Goal: Task Accomplishment & Management: Use online tool/utility

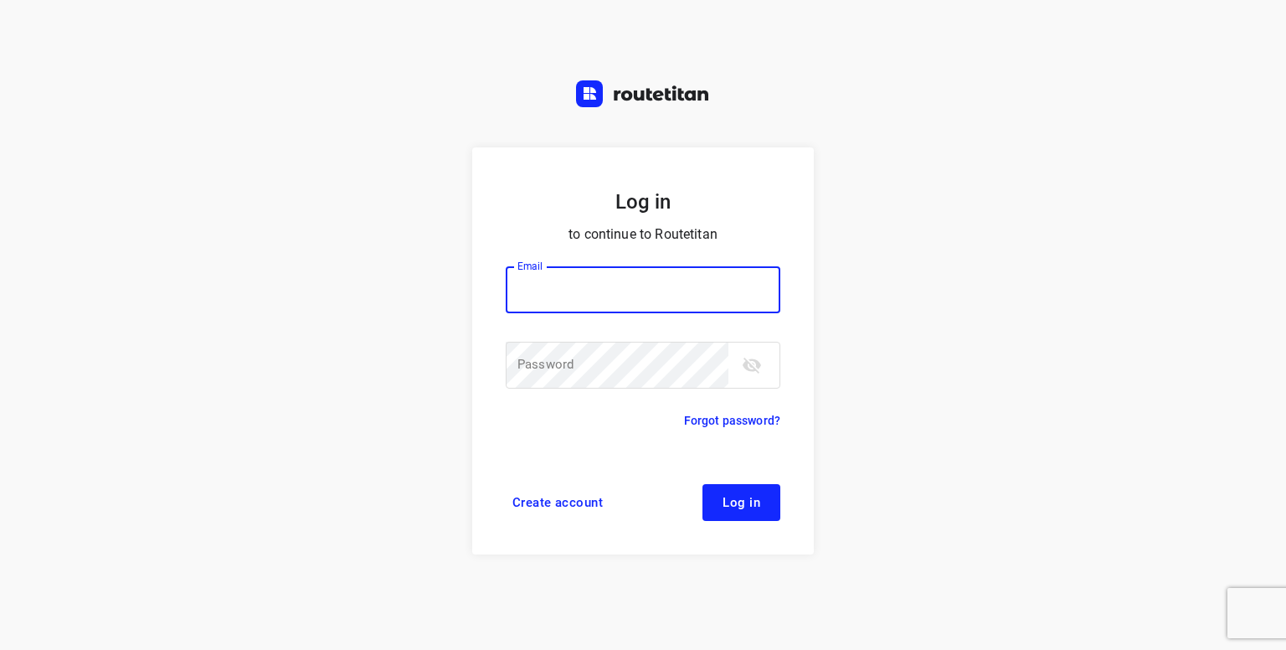
click at [654, 287] on input "email" at bounding box center [643, 289] width 275 height 47
type input "[PERSON_NAME][EMAIL_ADDRESS][DOMAIN_NAME]"
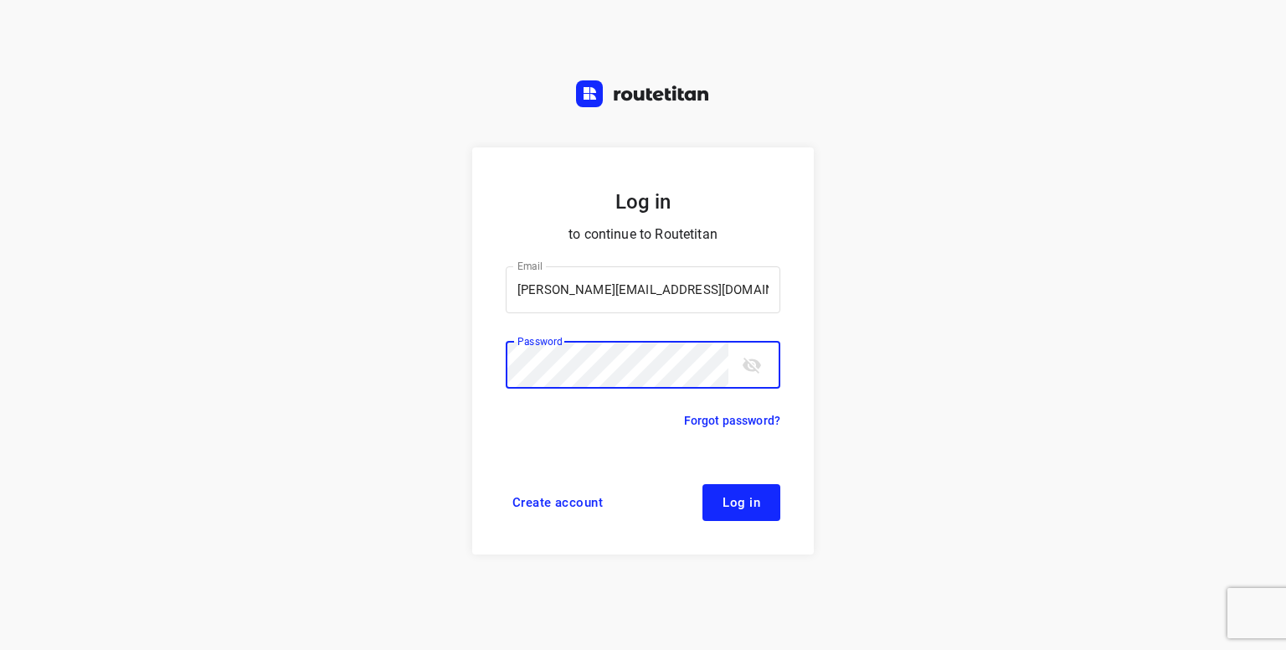
click at [737, 501] on span "Log in" at bounding box center [742, 502] width 38 height 13
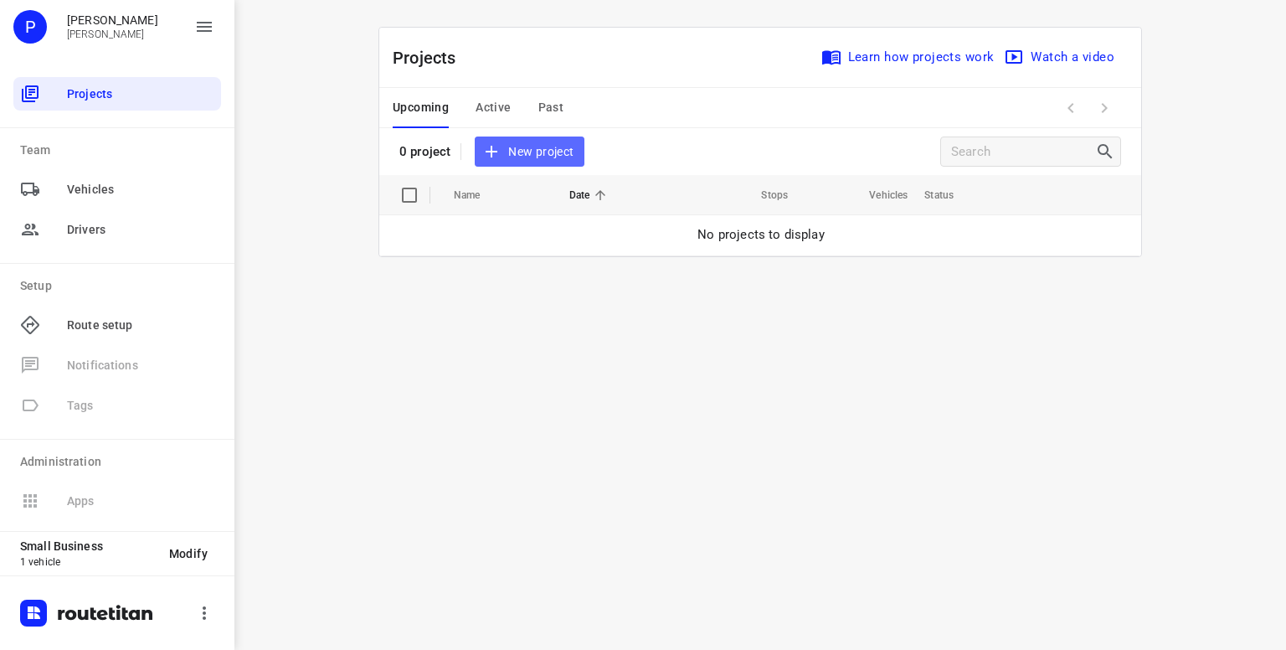
click at [511, 145] on span "New project" at bounding box center [529, 152] width 89 height 21
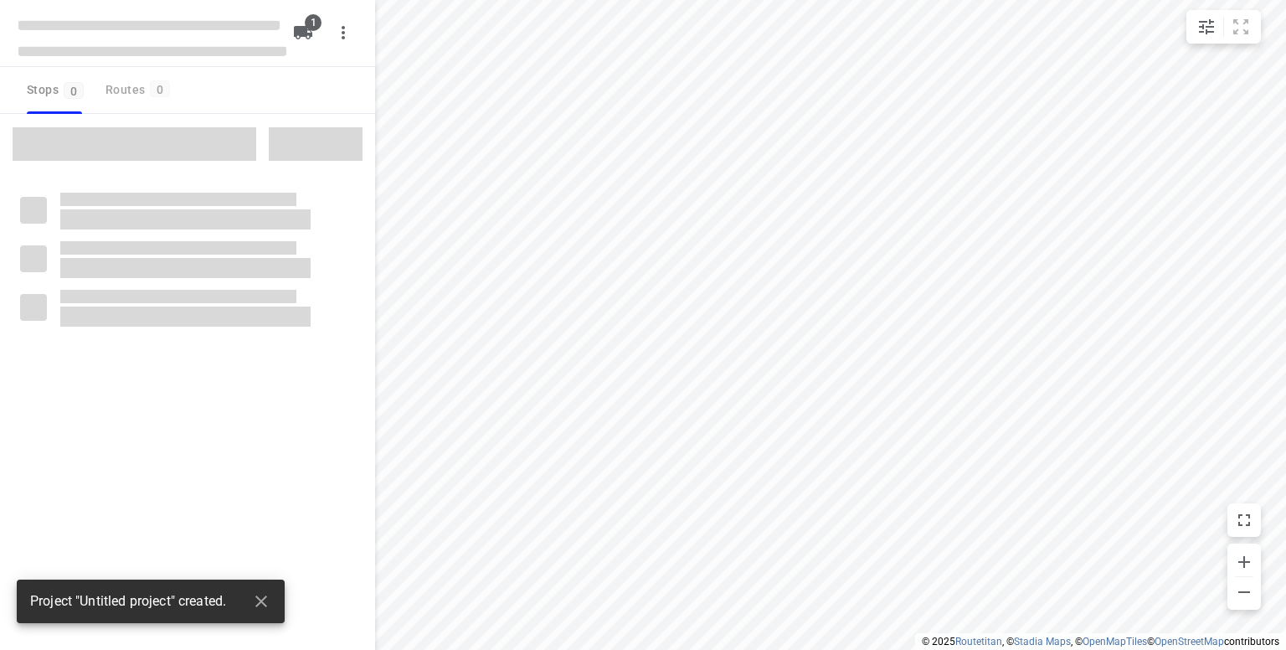
type input "distance"
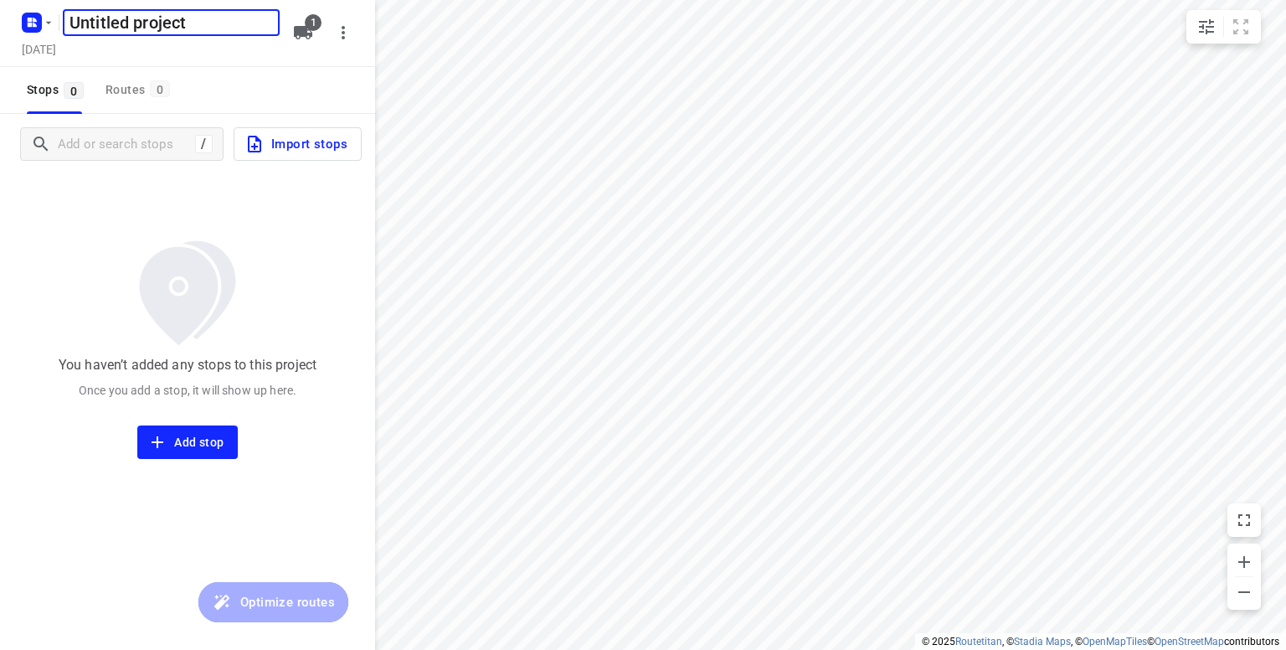
click at [213, 19] on input "Untitled project" at bounding box center [171, 22] width 217 height 27
type input "U"
type input "19 augustus"
click at [137, 149] on input "Add or search stops" at bounding box center [124, 144] width 131 height 26
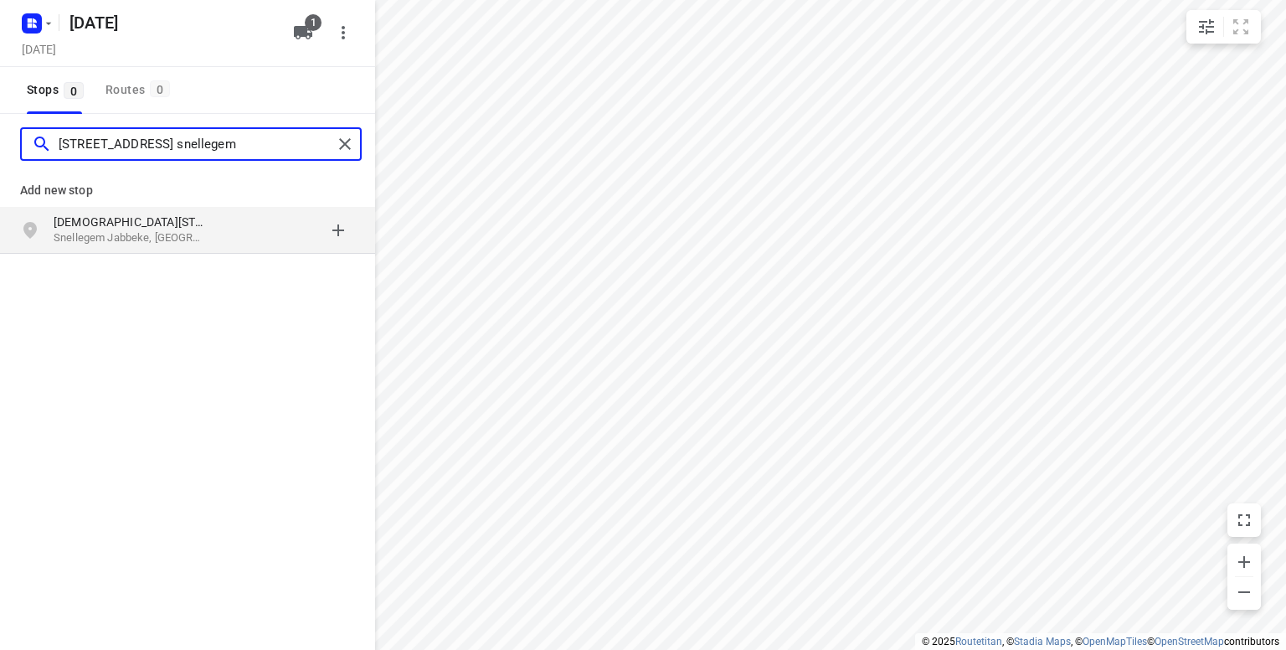
type input "kerkeweg 5 snellegem"
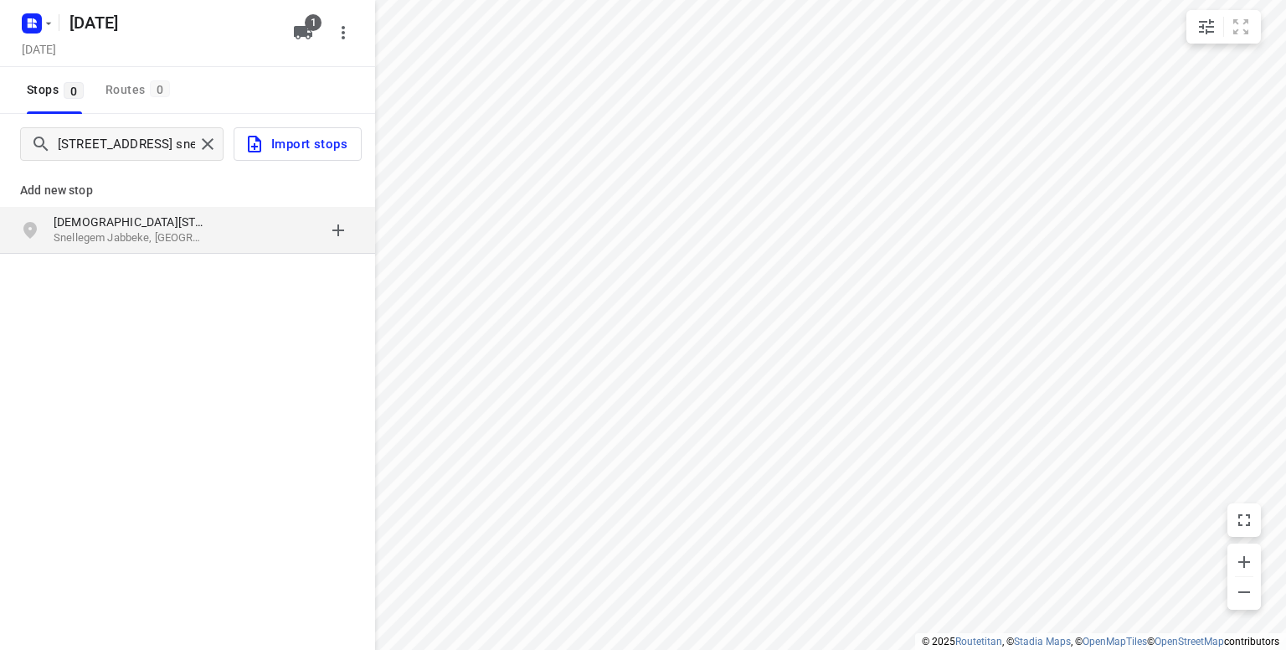
click at [100, 224] on p "Kerkeweg 5" at bounding box center [131, 222] width 154 height 17
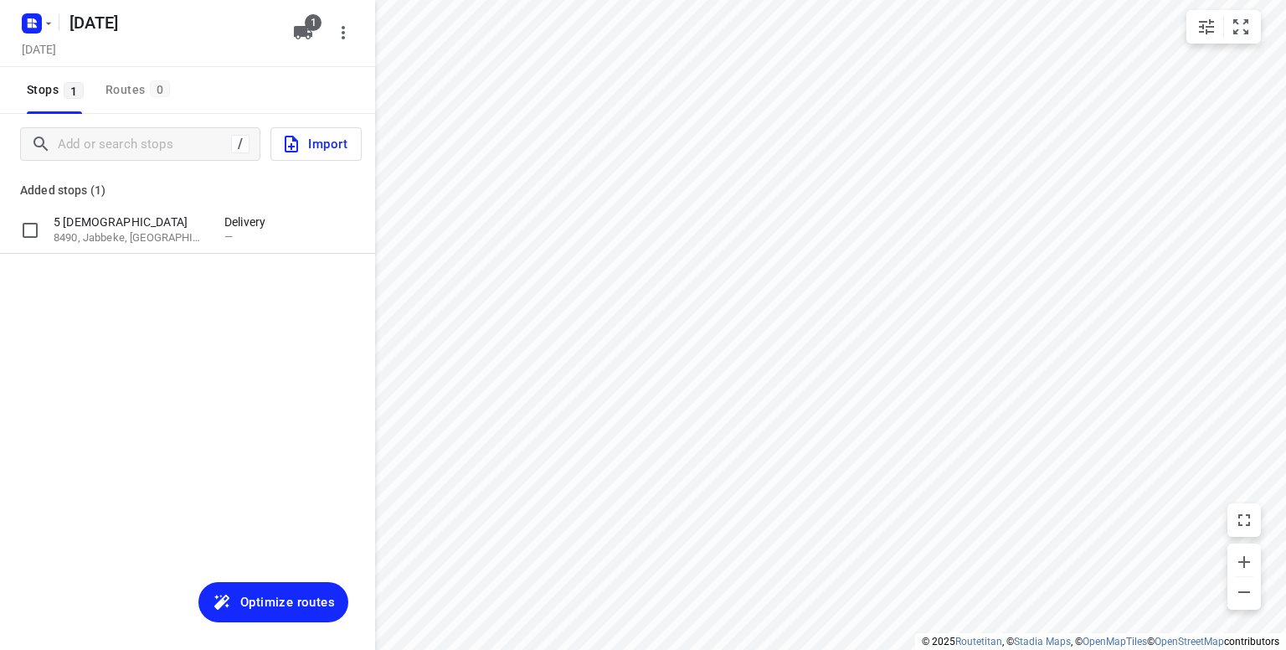
click at [100, 224] on p "5 Kerkeweg" at bounding box center [131, 222] width 154 height 17
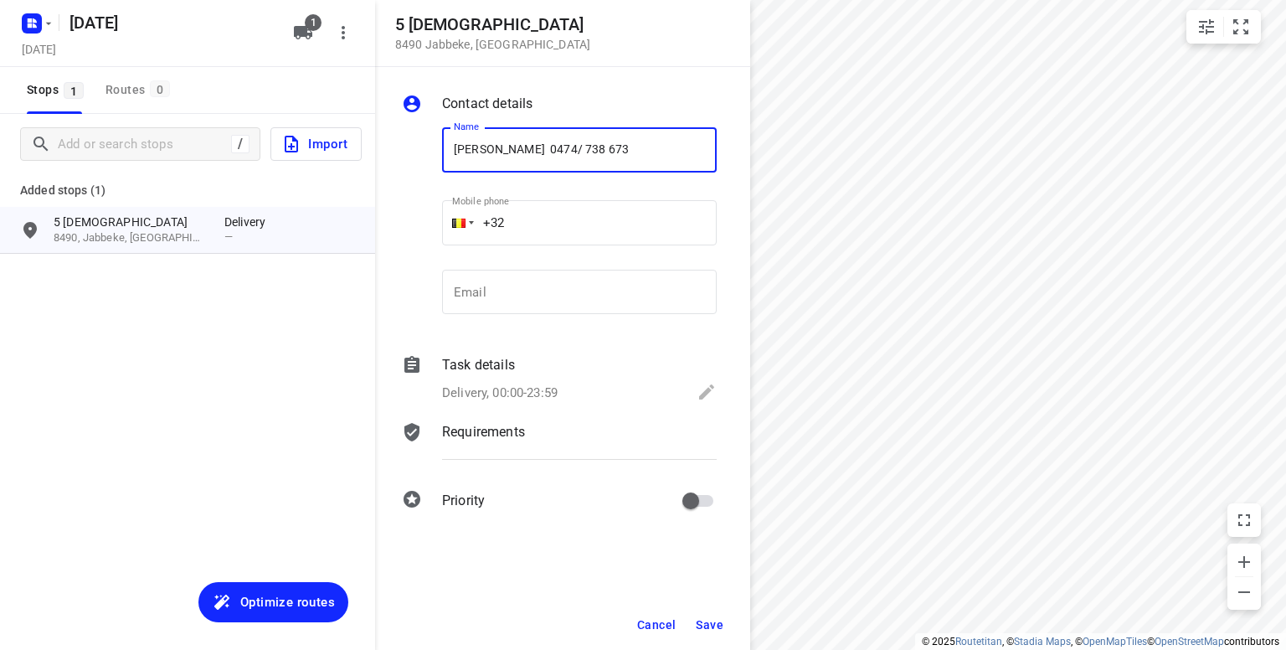
type input "Dr. Barbara Craggs 0474/ 738 673"
click at [710, 631] on span "Save" at bounding box center [710, 624] width 28 height 13
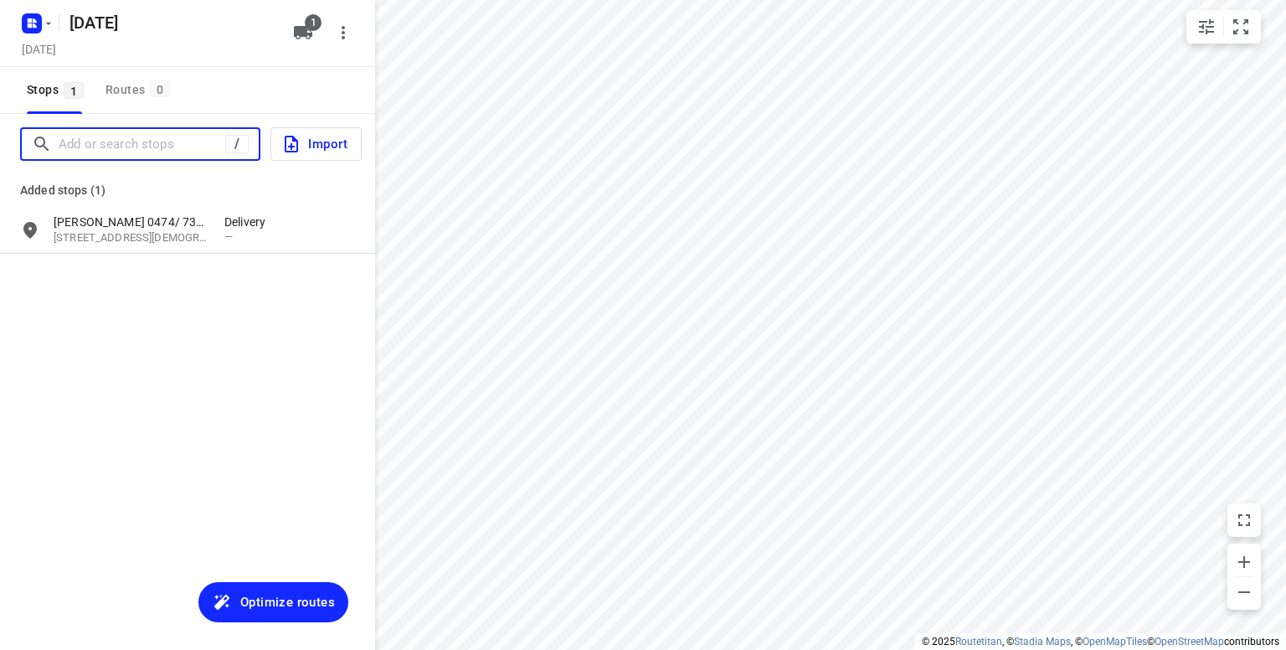
click at [102, 142] on input "Add or search stops" at bounding box center [142, 144] width 167 height 26
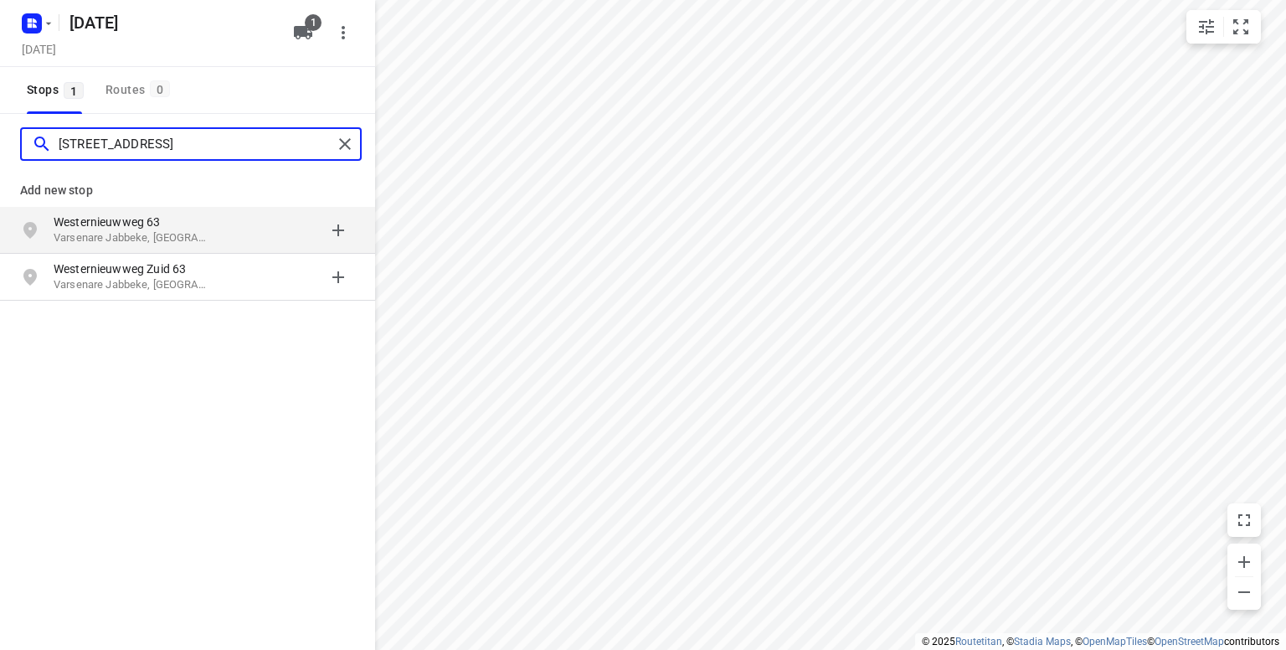
click at [96, 142] on input "westerieuwweg 63 varsenare" at bounding box center [196, 144] width 274 height 26
type input "westerieuwweg 63 varsenare"
click at [91, 224] on p "Westernieuwweg 63" at bounding box center [131, 222] width 154 height 17
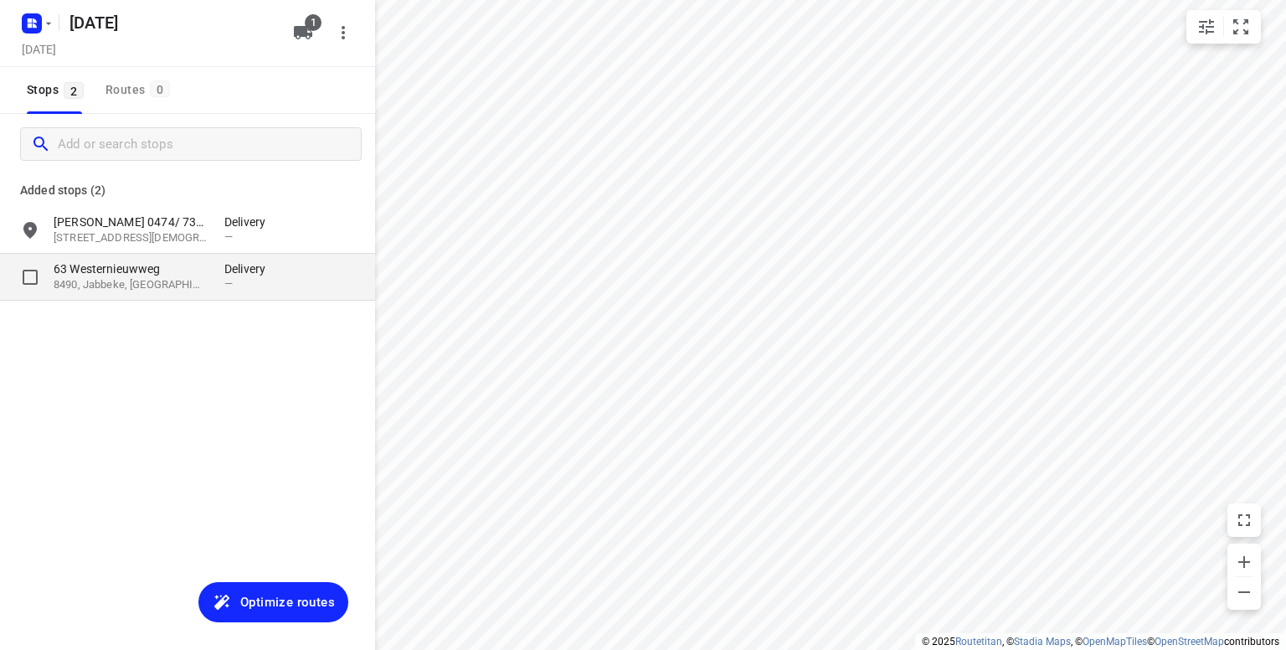
click at [142, 288] on p "8490, Jabbeke, BE" at bounding box center [131, 285] width 154 height 16
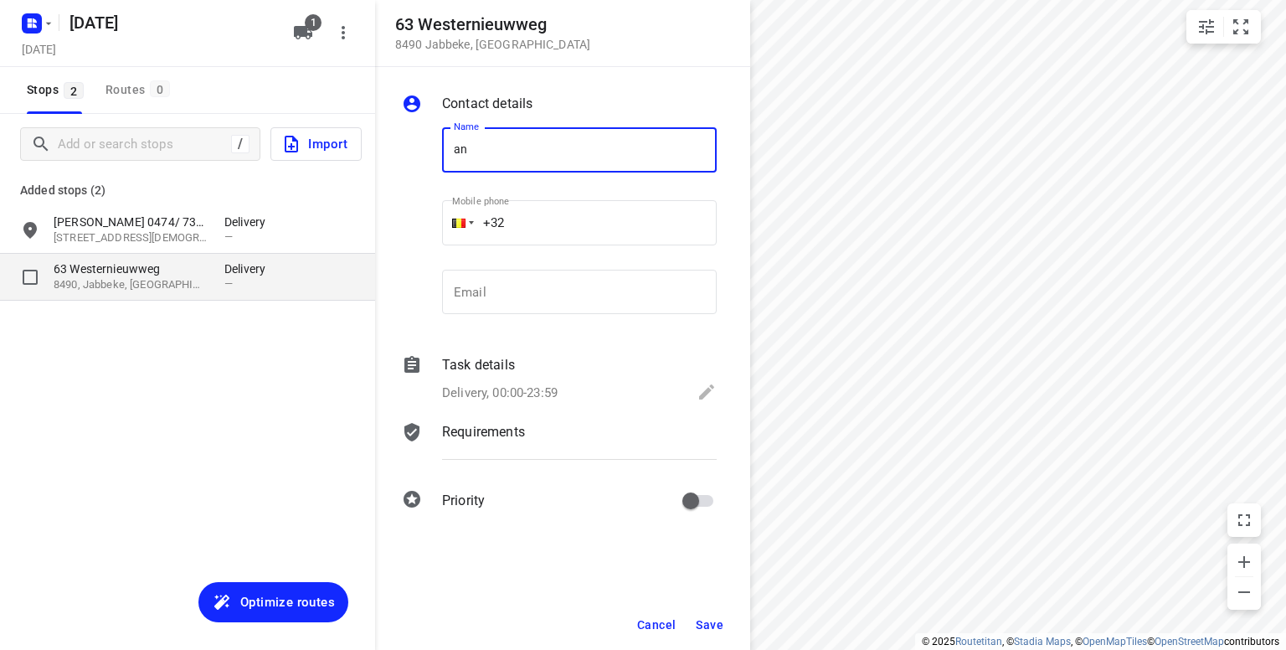
type input "a"
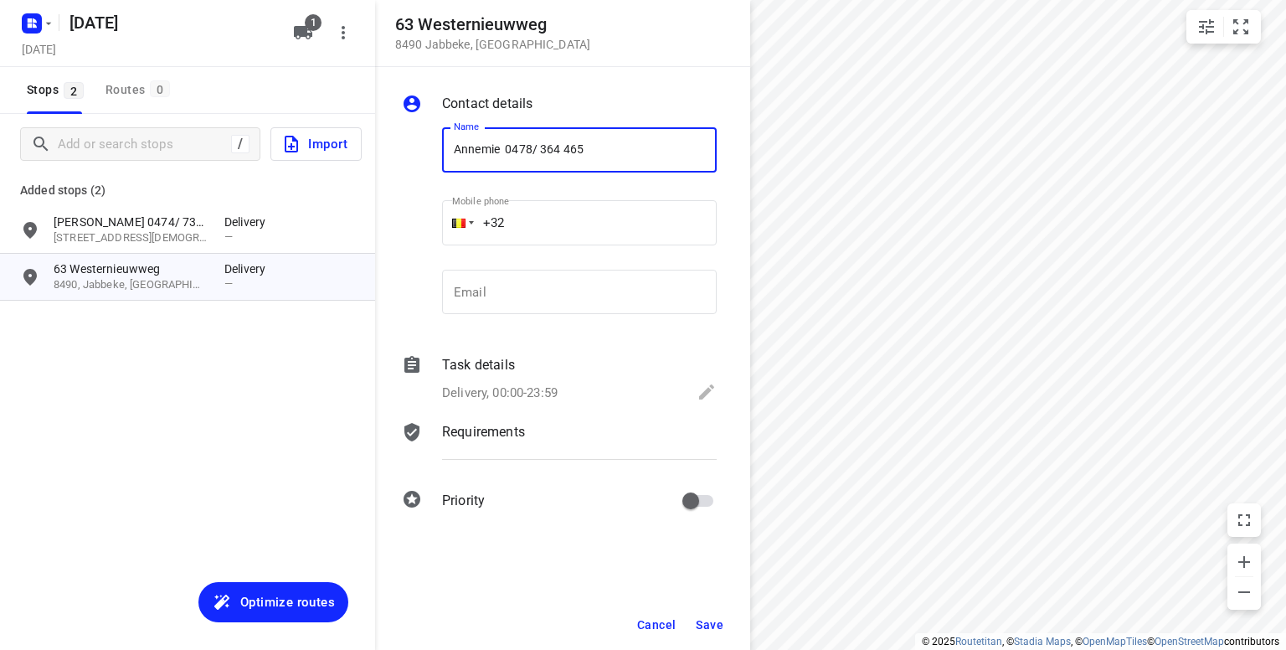
type input "Annemie 0478/ 364 465"
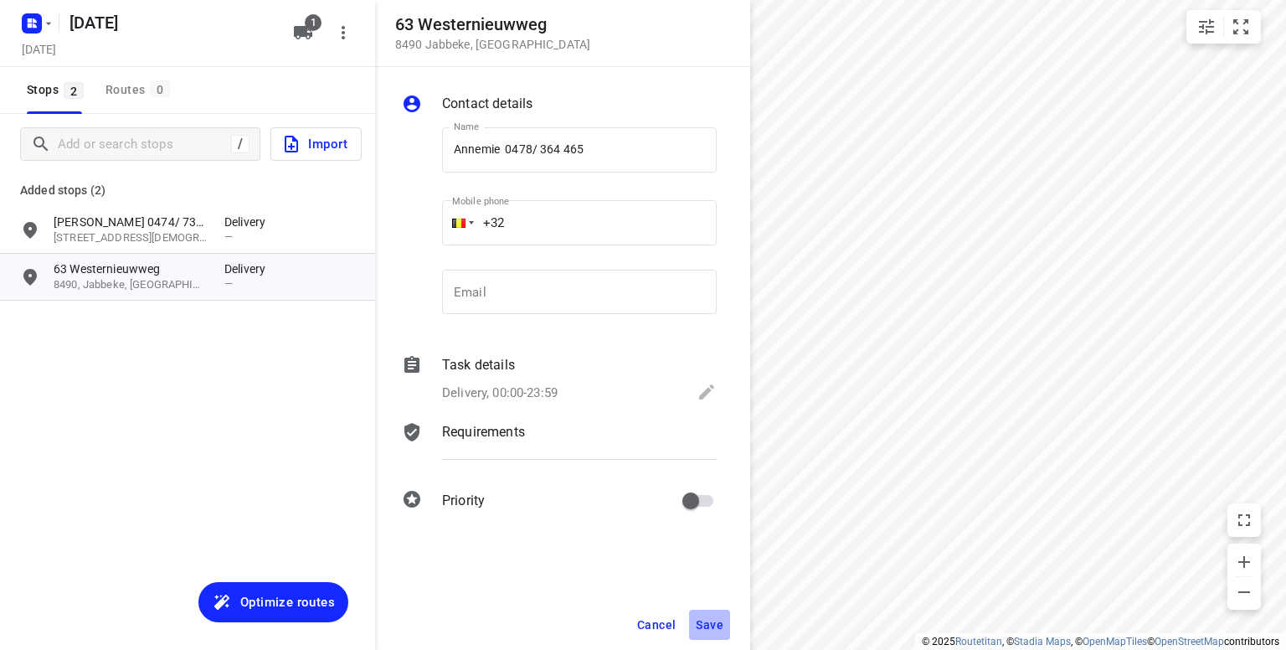
click at [704, 618] on span "Save" at bounding box center [710, 624] width 28 height 13
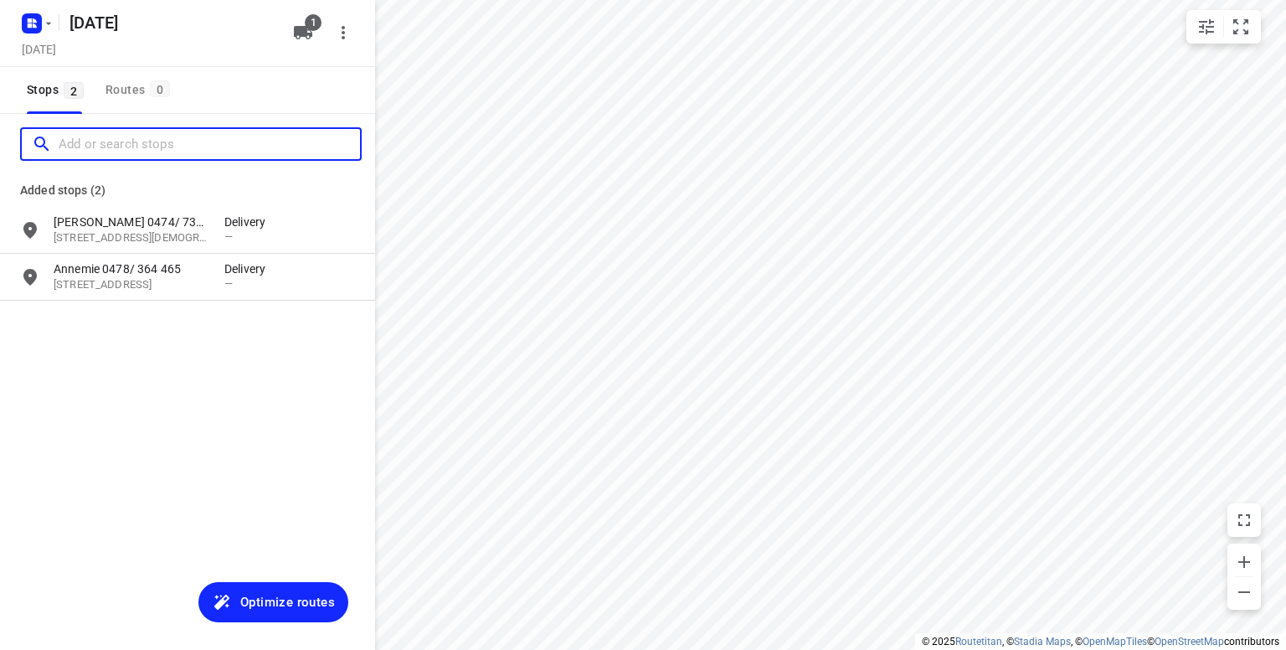
click at [102, 142] on input "Add or search stops" at bounding box center [210, 144] width 302 height 26
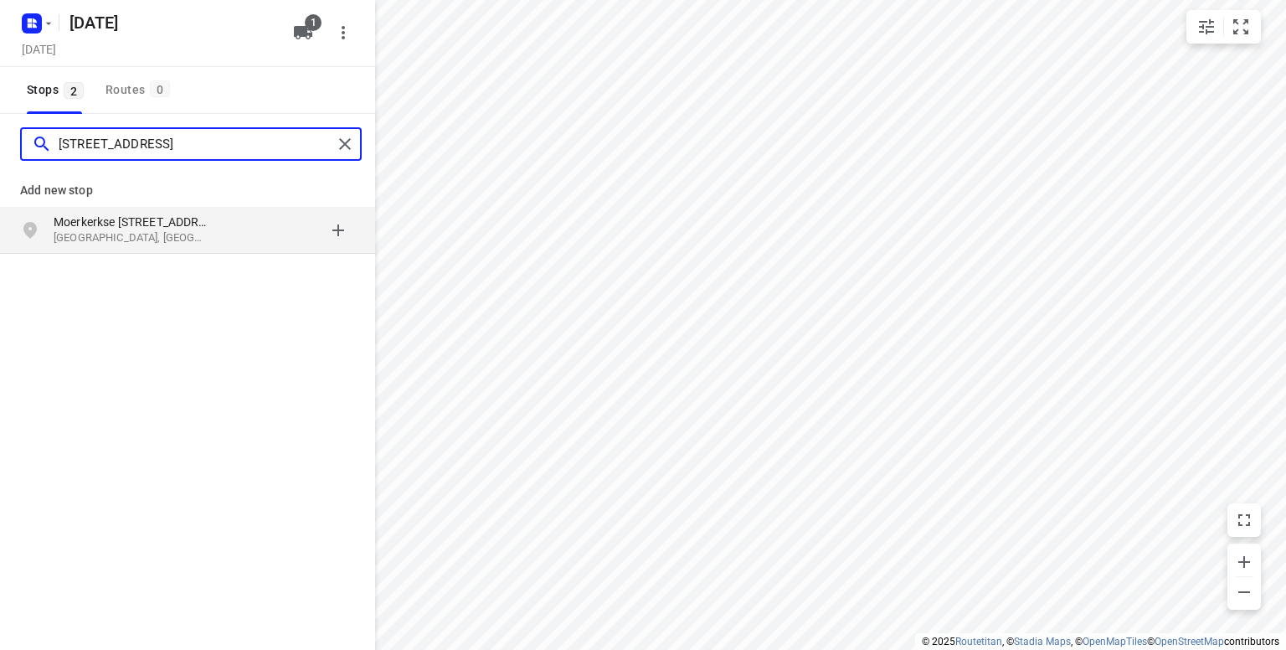
type input "moerkerksesteenweg 470"
click at [113, 224] on p "Moerkerkse Steenweg 470" at bounding box center [131, 222] width 154 height 17
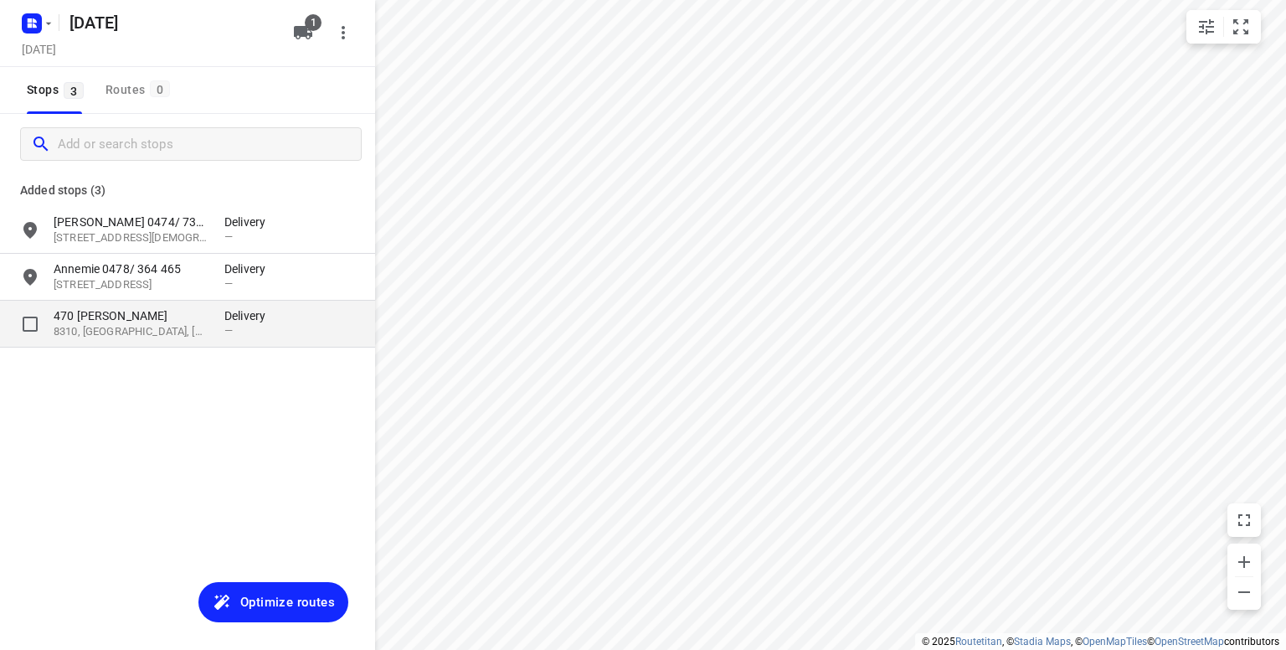
click at [146, 322] on p "470 Moerkerkse Steenweg" at bounding box center [131, 315] width 154 height 17
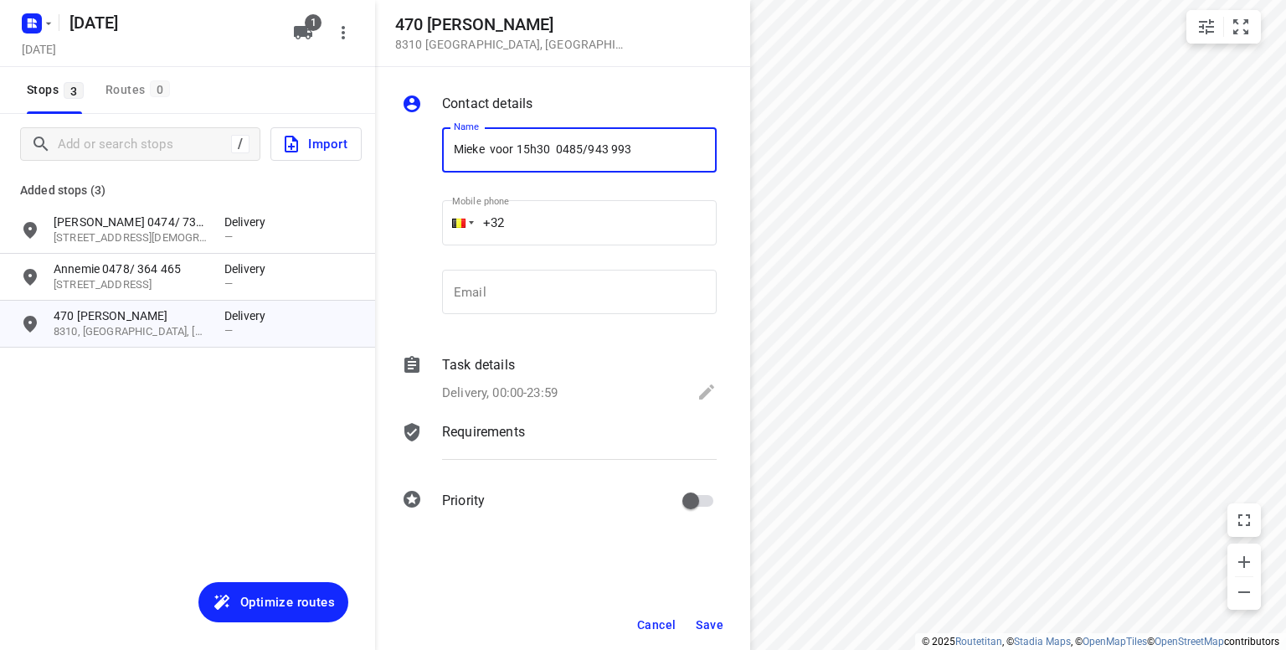
type input "Mieke voor 15h30 0485/943 993"
click at [707, 621] on span "Save" at bounding box center [710, 624] width 28 height 13
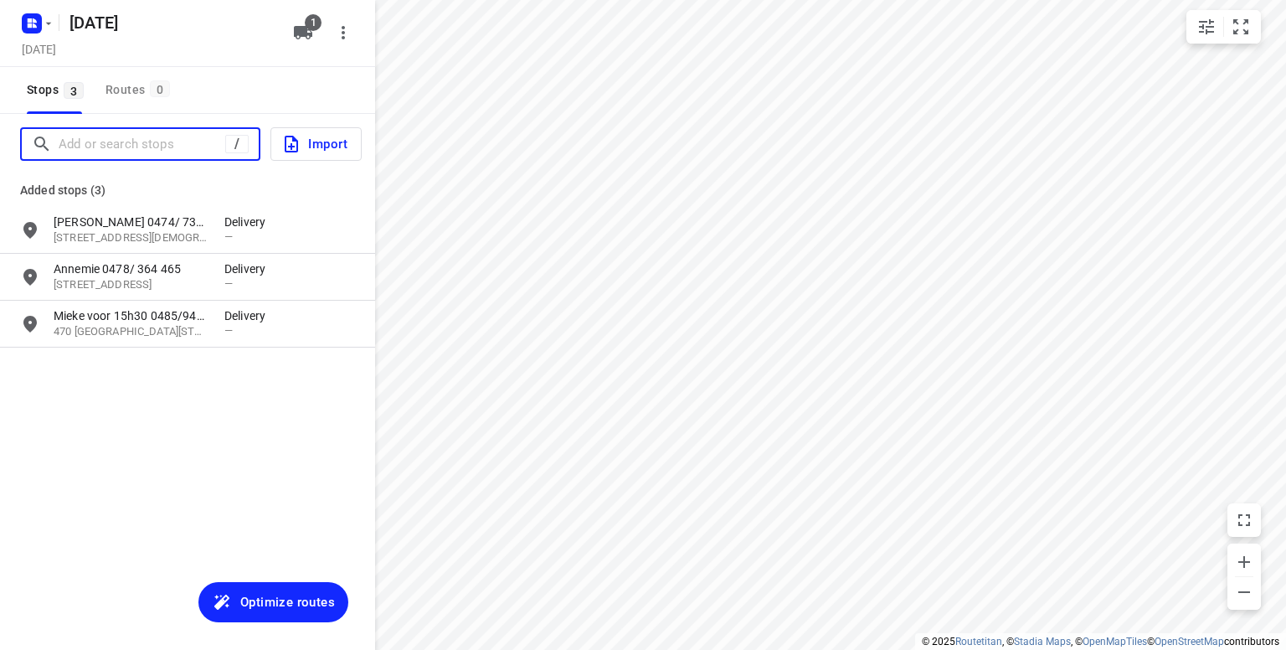
click at [178, 154] on input "Add or search stops" at bounding box center [142, 144] width 167 height 26
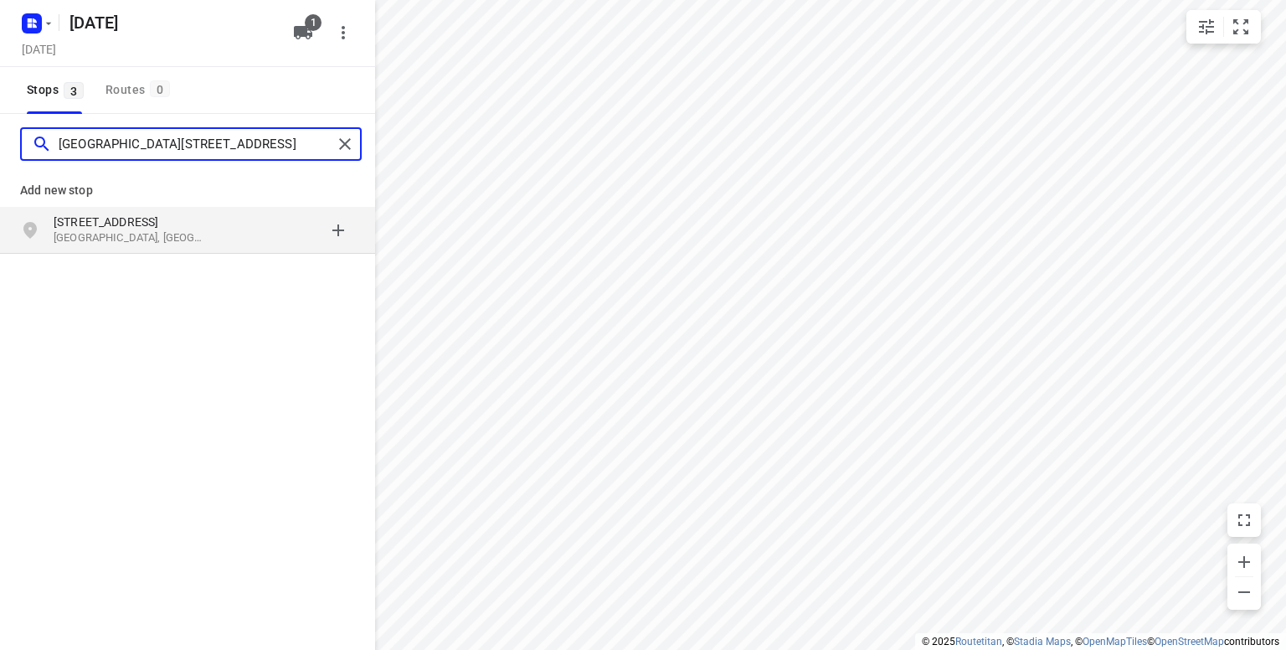
type input "sint kwintensstraat 1 oostkerke"
click at [128, 224] on p "Sint-Kwintensstraat 1" at bounding box center [131, 222] width 154 height 17
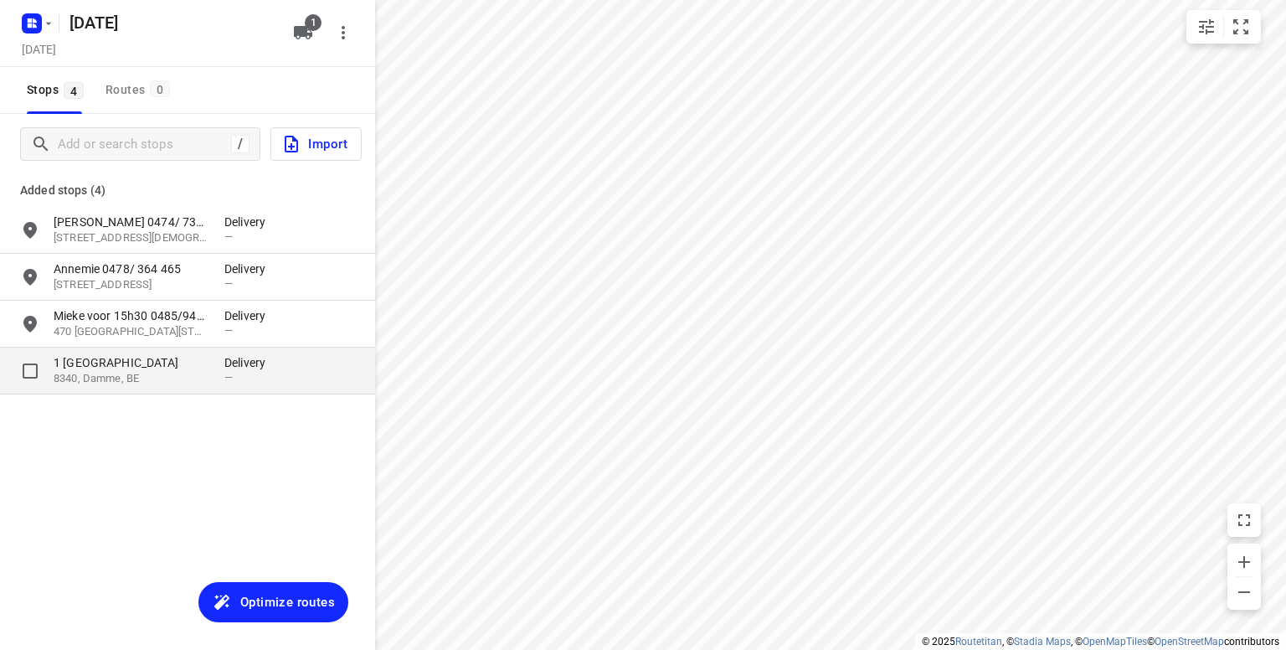
click at [126, 366] on p "1 Sint-Kwintensstraat" at bounding box center [131, 362] width 154 height 17
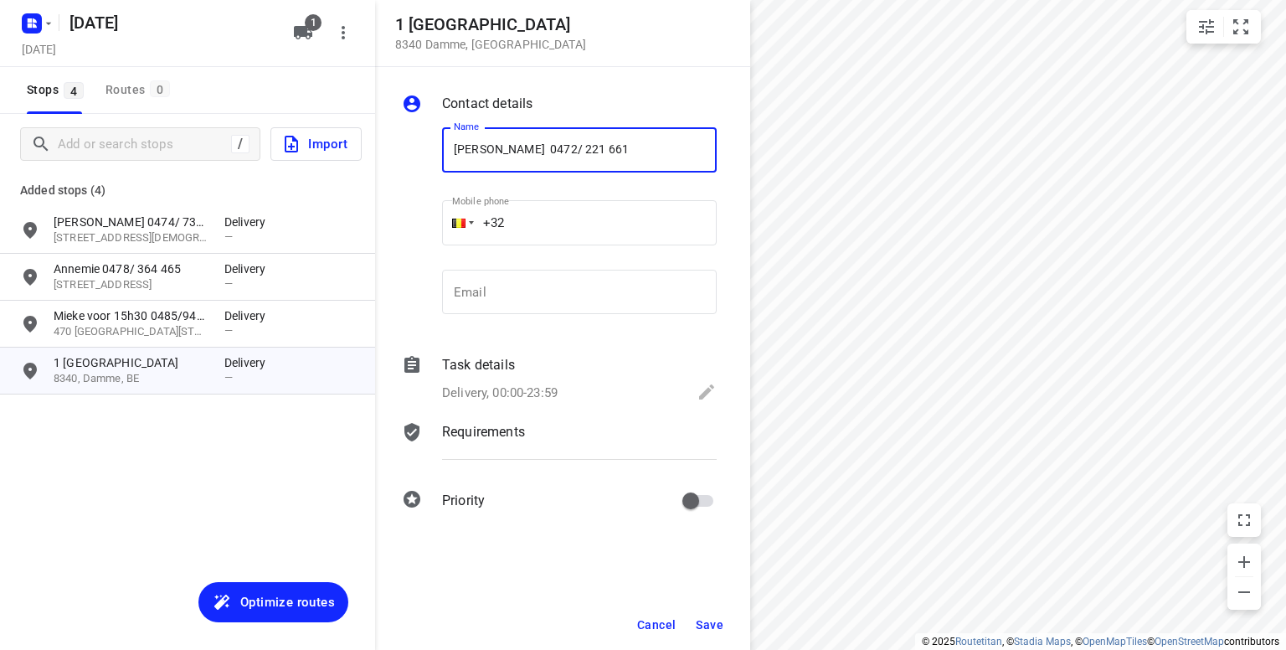
type input "Claire Meire 0472/ 221 661"
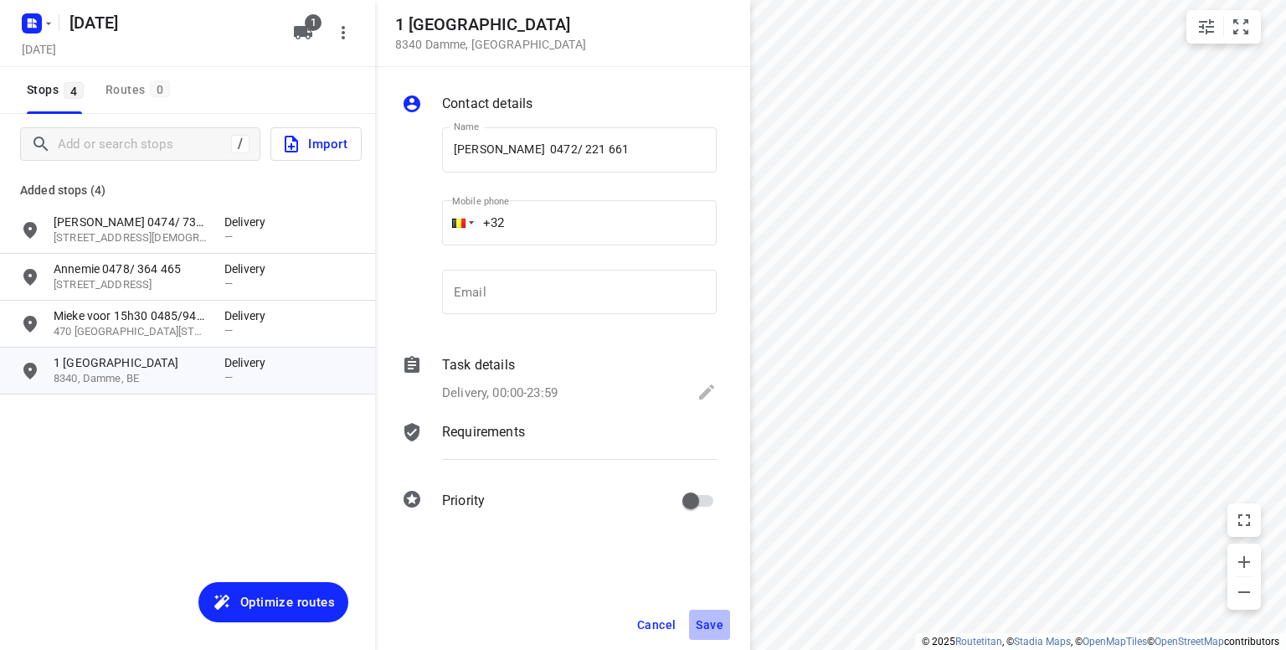
click at [710, 622] on span "Save" at bounding box center [710, 624] width 28 height 13
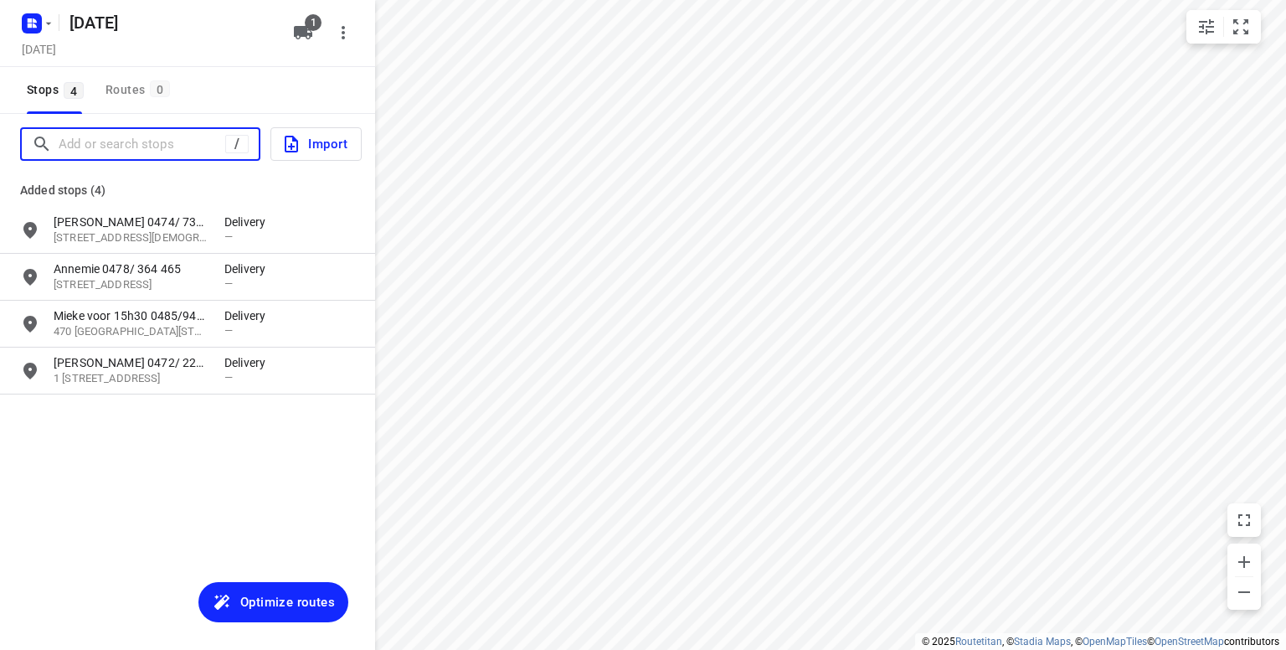
click at [178, 150] on input "Add or search stops" at bounding box center [142, 144] width 167 height 26
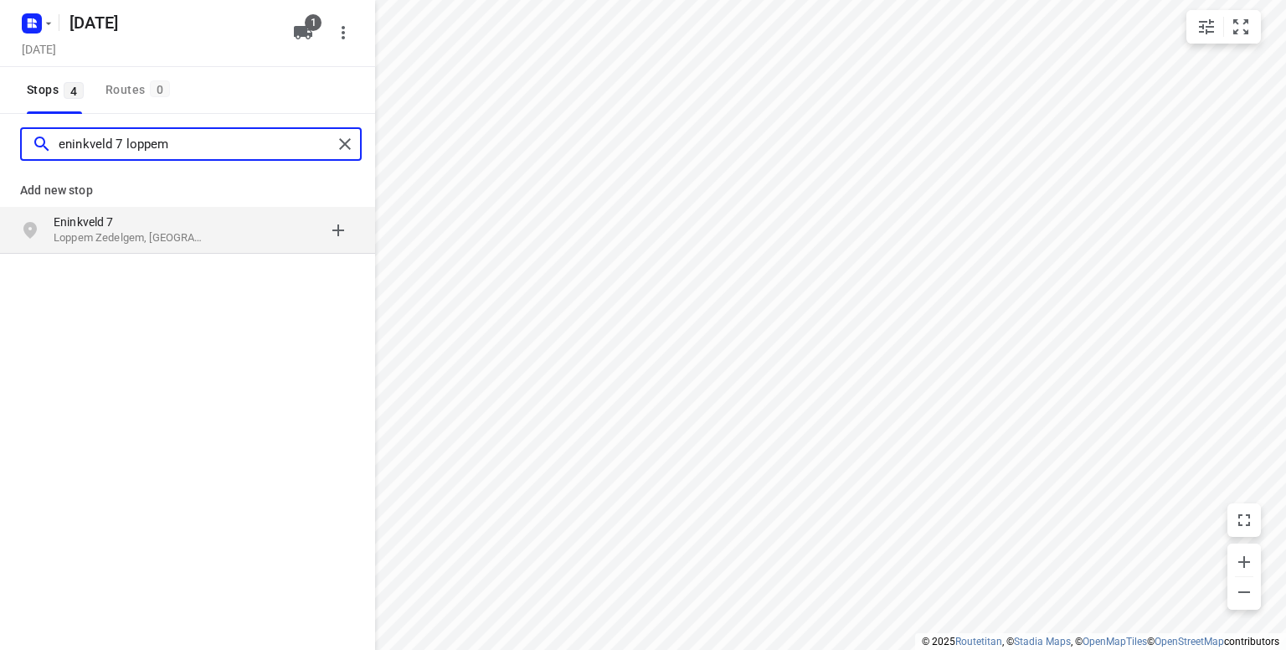
type input "eninkveld 7 loppem"
click at [106, 224] on p "Eninkveld 7" at bounding box center [131, 222] width 154 height 17
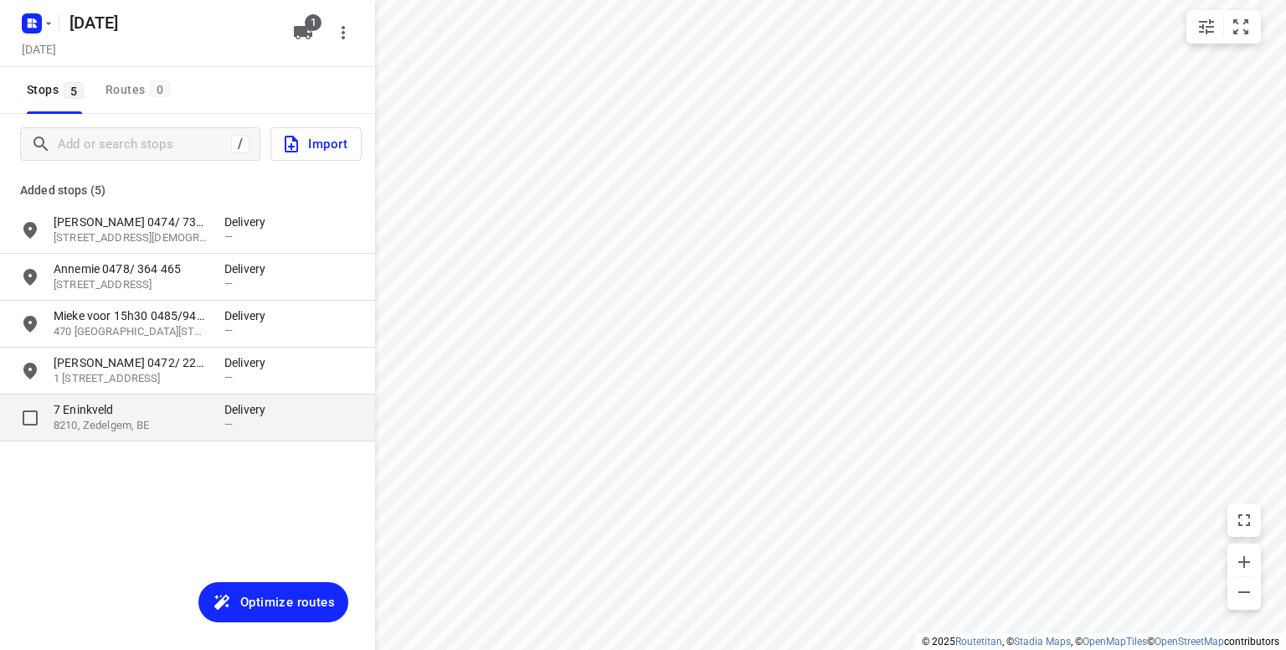
click at [126, 415] on p "7 Eninkveld" at bounding box center [131, 409] width 154 height 17
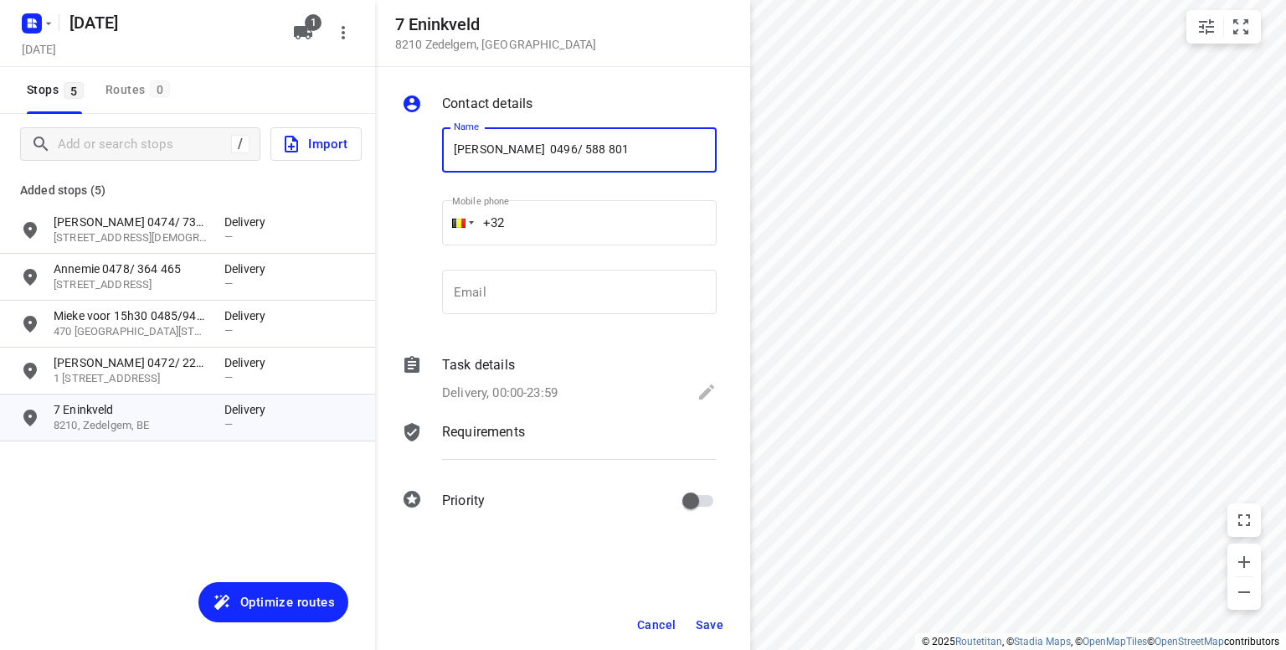
type input "Ludovic Depoorter 0496/ 588 801"
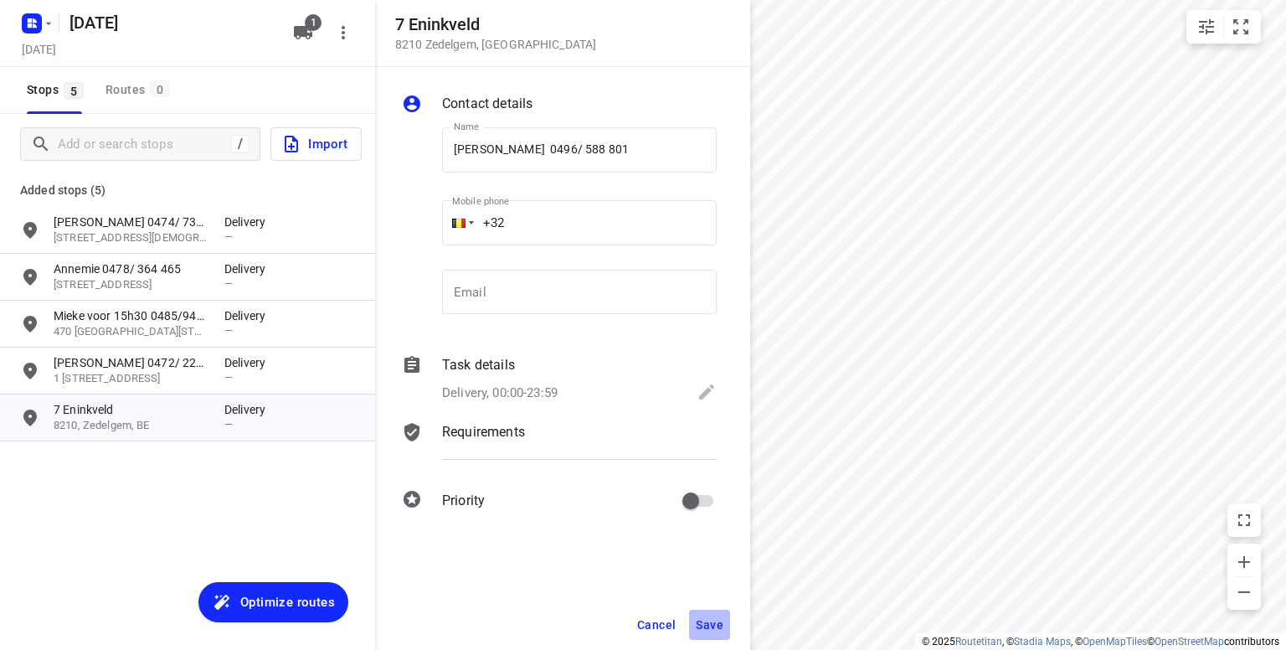
click at [716, 627] on span "Save" at bounding box center [710, 624] width 28 height 13
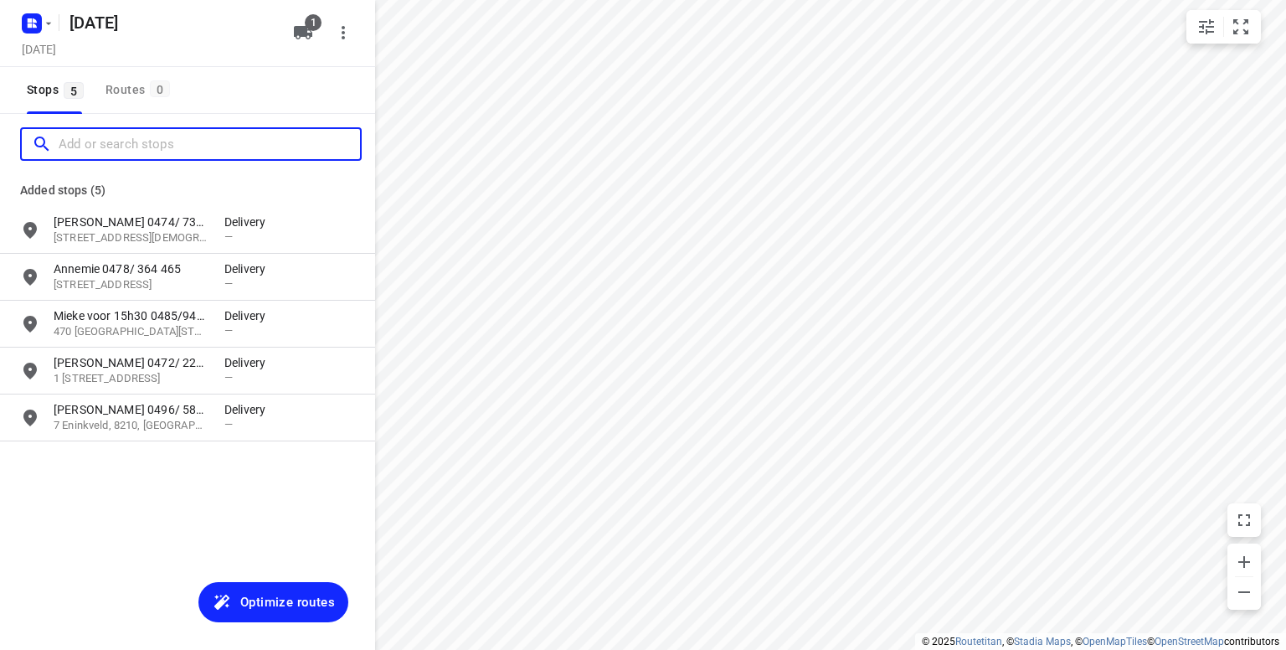
click at [75, 153] on input "Add or search stops" at bounding box center [210, 144] width 302 height 26
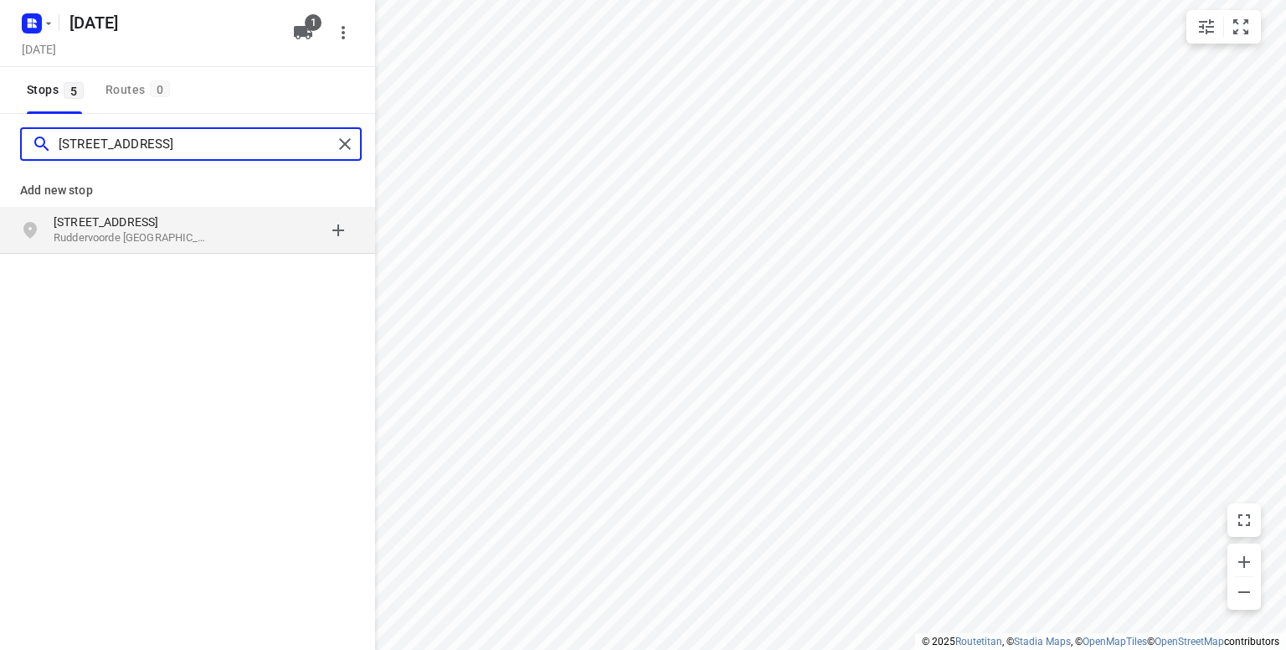
type input "hillestraat 41 ruddervoorde"
click at [92, 225] on p "Hillestraat 41" at bounding box center [131, 222] width 154 height 17
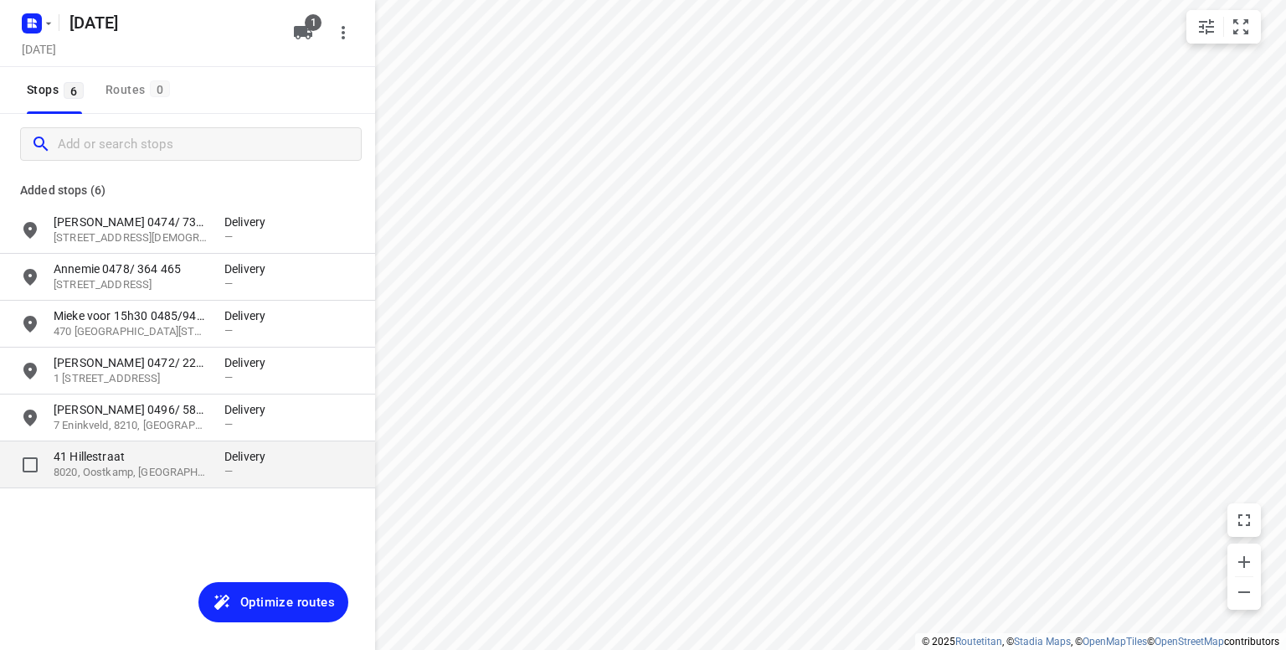
click at [152, 463] on p "41 Hillestraat" at bounding box center [131, 456] width 154 height 17
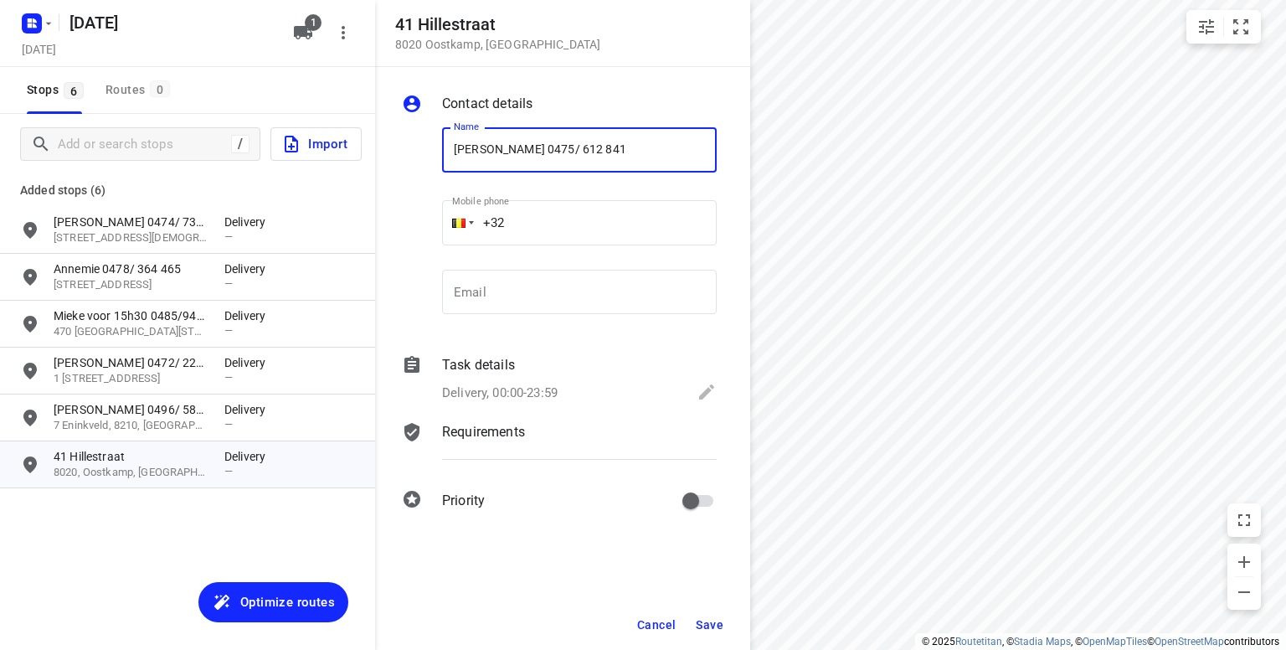
type input "Bjorn Sneppe 0475/ 612 841"
click at [705, 621] on span "Save" at bounding box center [710, 624] width 28 height 13
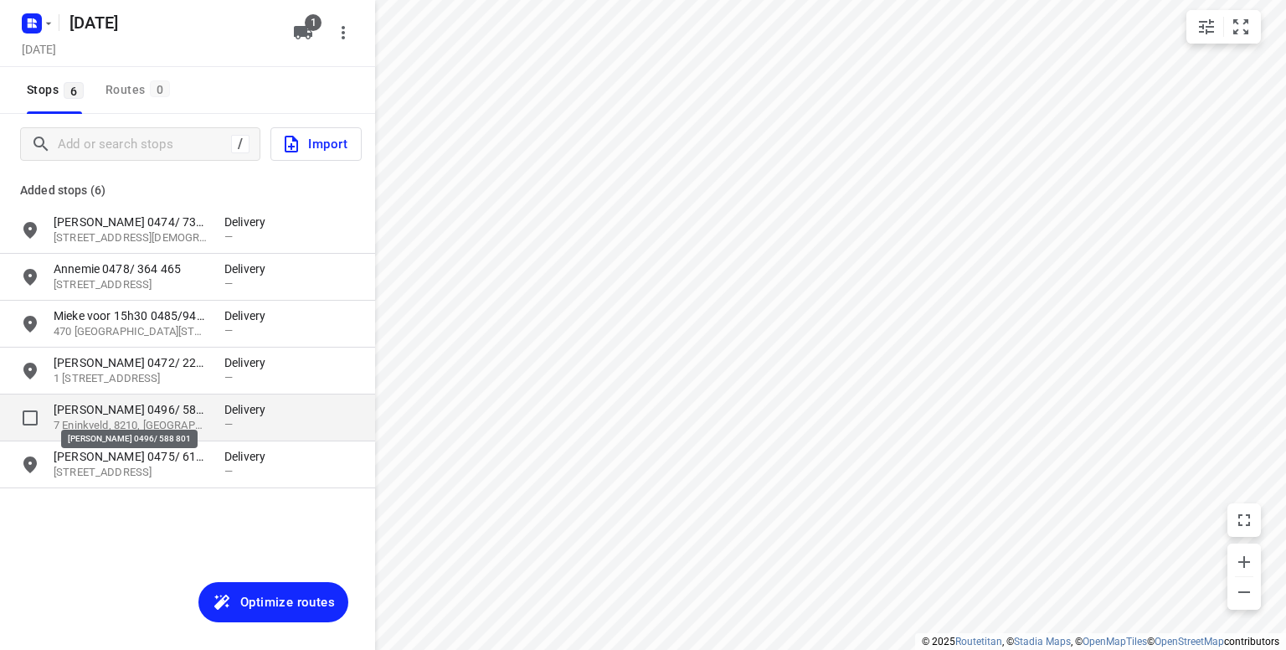
click at [144, 415] on p "Ludovic Depoorter 0496/ 588 801" at bounding box center [131, 409] width 154 height 17
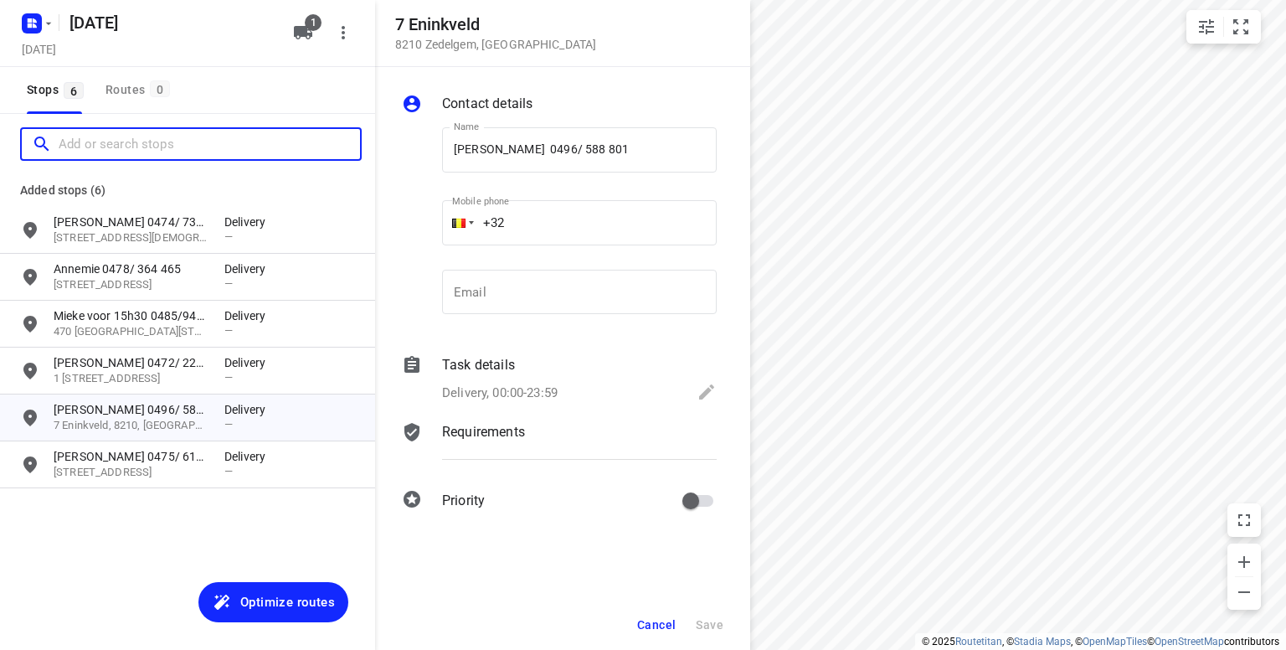
click at [153, 133] on input "Add or search stops" at bounding box center [210, 144] width 302 height 26
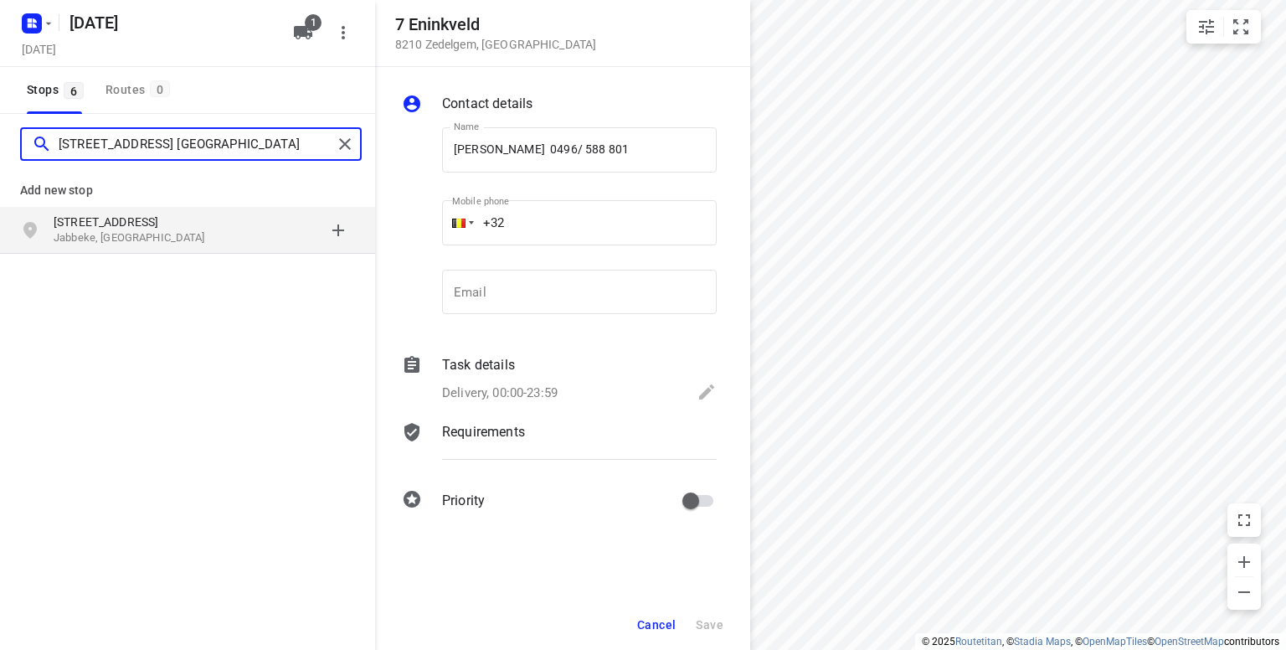
type input "stationsstraat 166 jabbeke"
click at [120, 222] on p "Stationsstraat 166" at bounding box center [131, 222] width 154 height 17
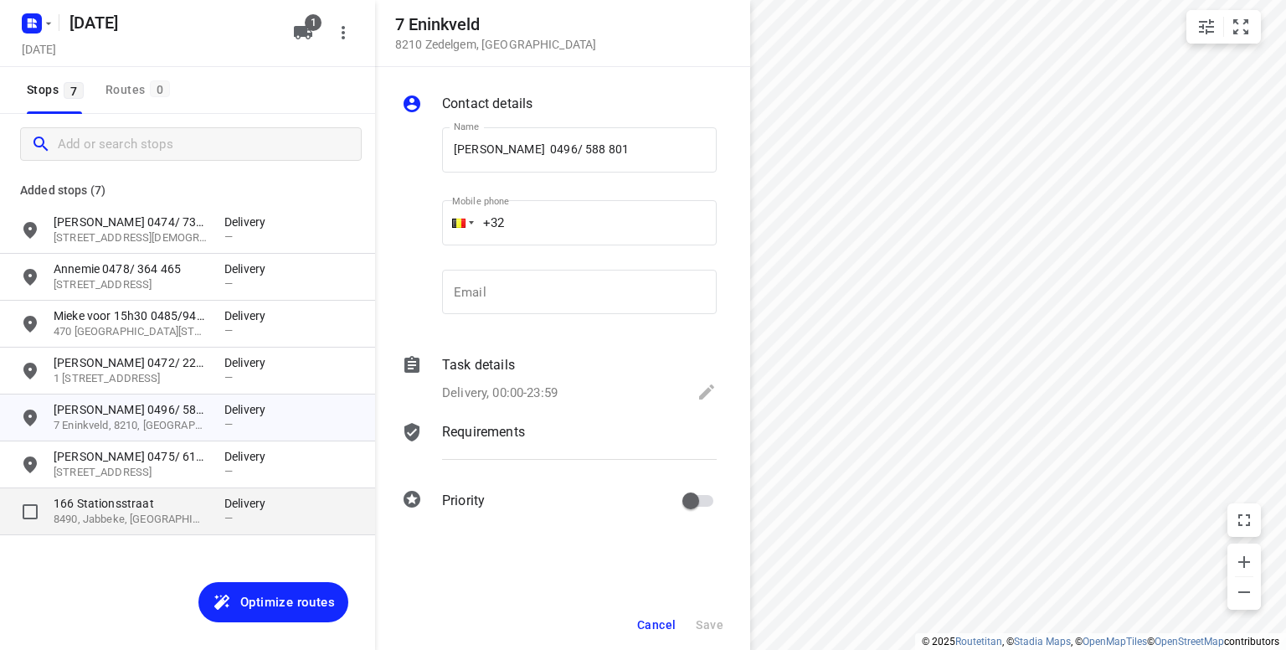
click at [168, 505] on p "166 Stationsstraat" at bounding box center [131, 503] width 154 height 17
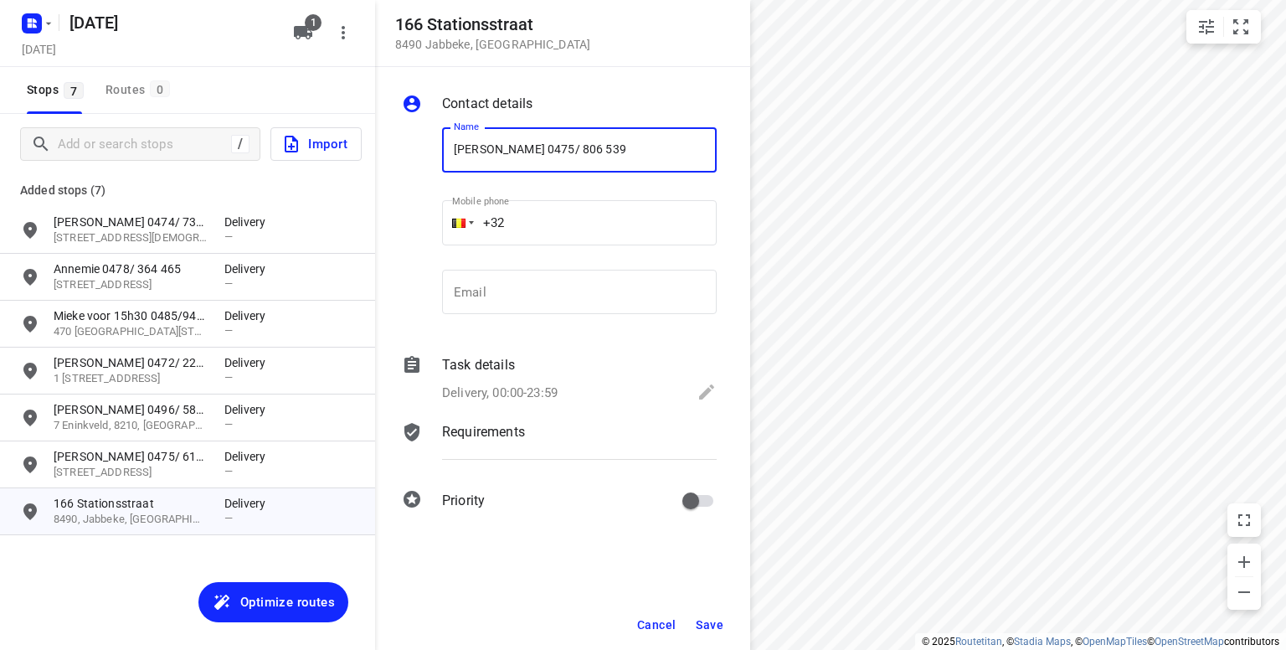
type input "Paul Deroose 0475/ 806 539"
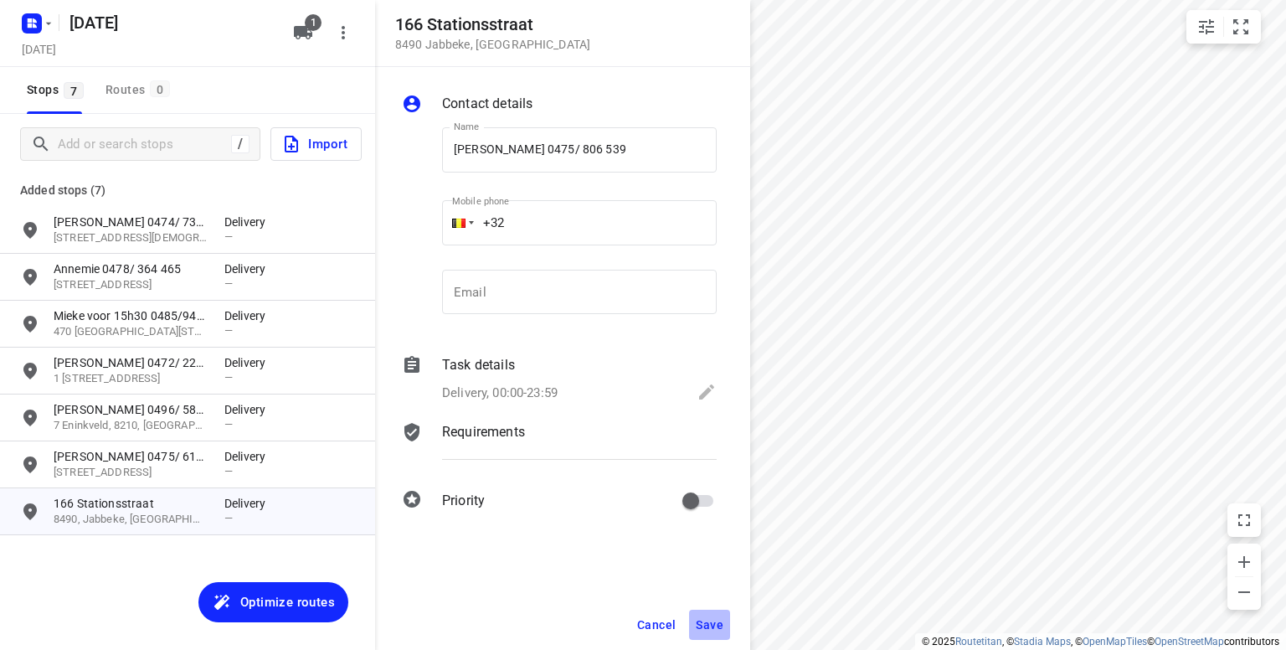
click at [709, 623] on span "Save" at bounding box center [710, 624] width 28 height 13
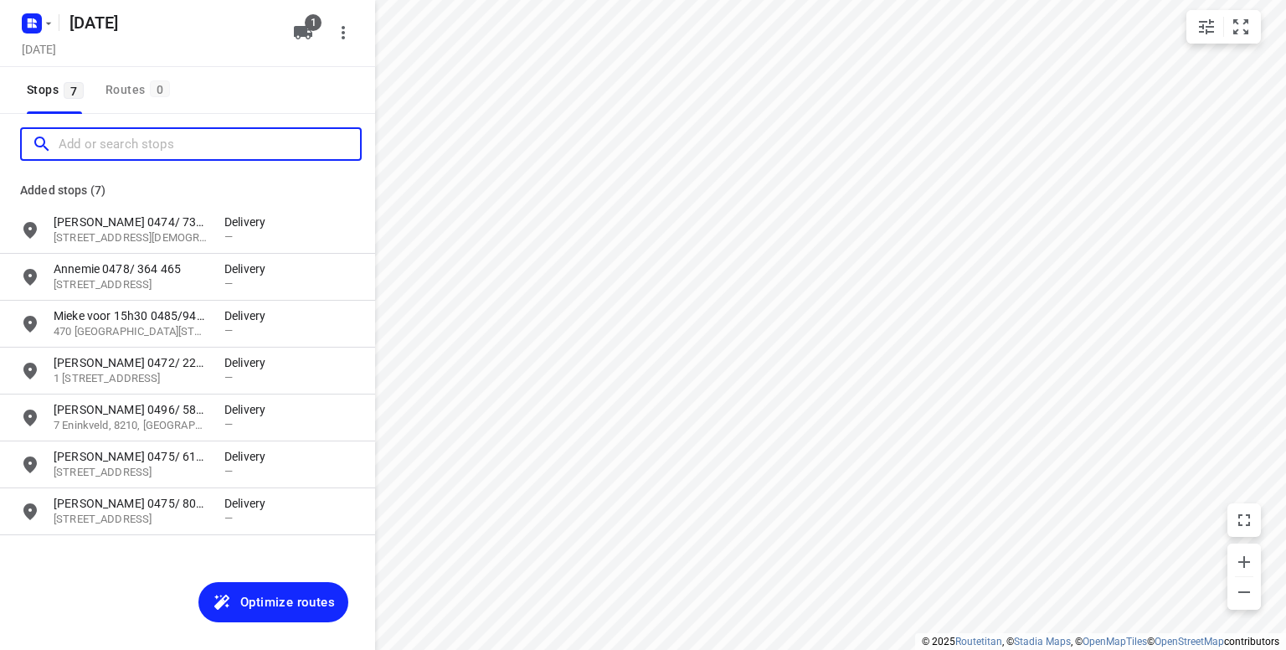
click at [157, 152] on input "Add or search stops" at bounding box center [210, 144] width 302 height 26
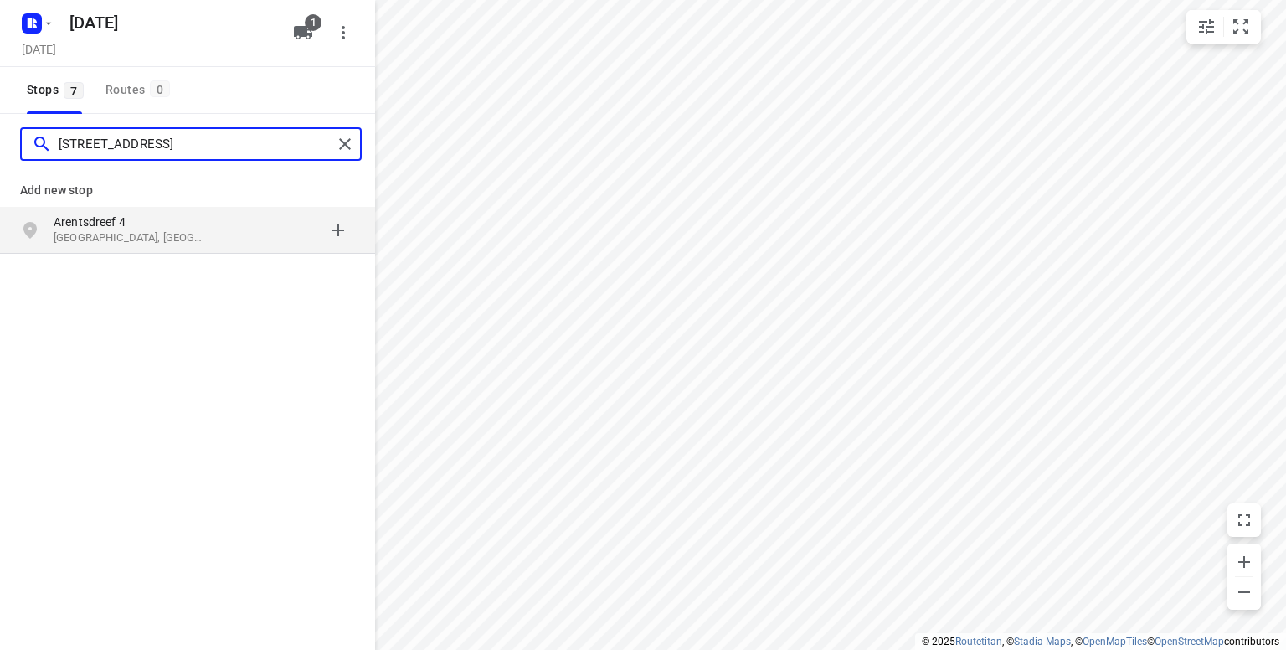
type input "arentsdreef 4 loppem"
click at [101, 232] on p "Loppem, België" at bounding box center [131, 238] width 154 height 16
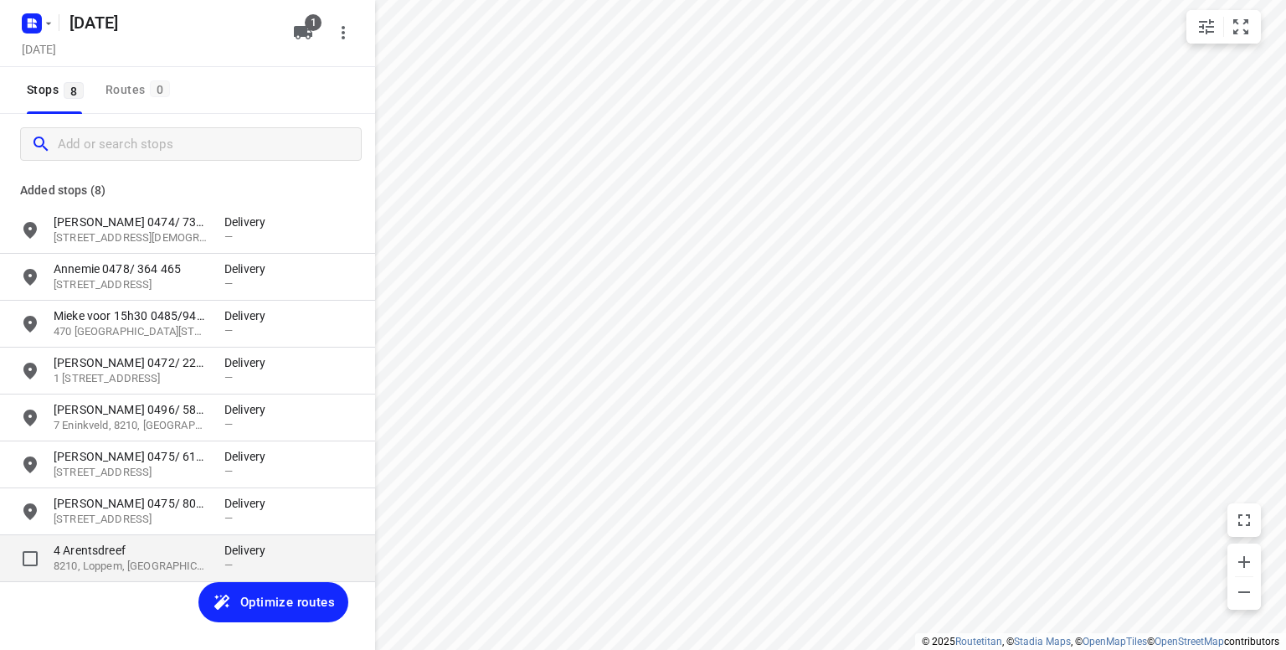
click at [172, 554] on p "4 Arentsdreef" at bounding box center [131, 550] width 154 height 17
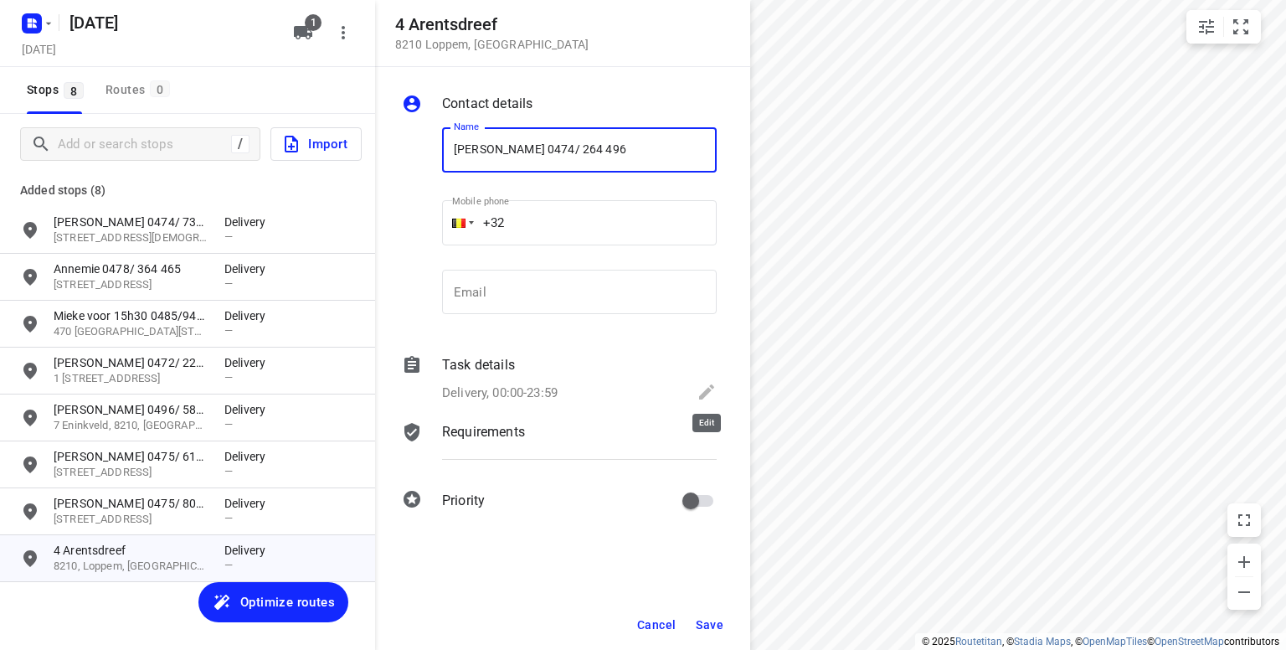
type input "Mieke Moeyaert 0474/ 264 496"
click at [707, 385] on icon at bounding box center [707, 392] width 20 height 20
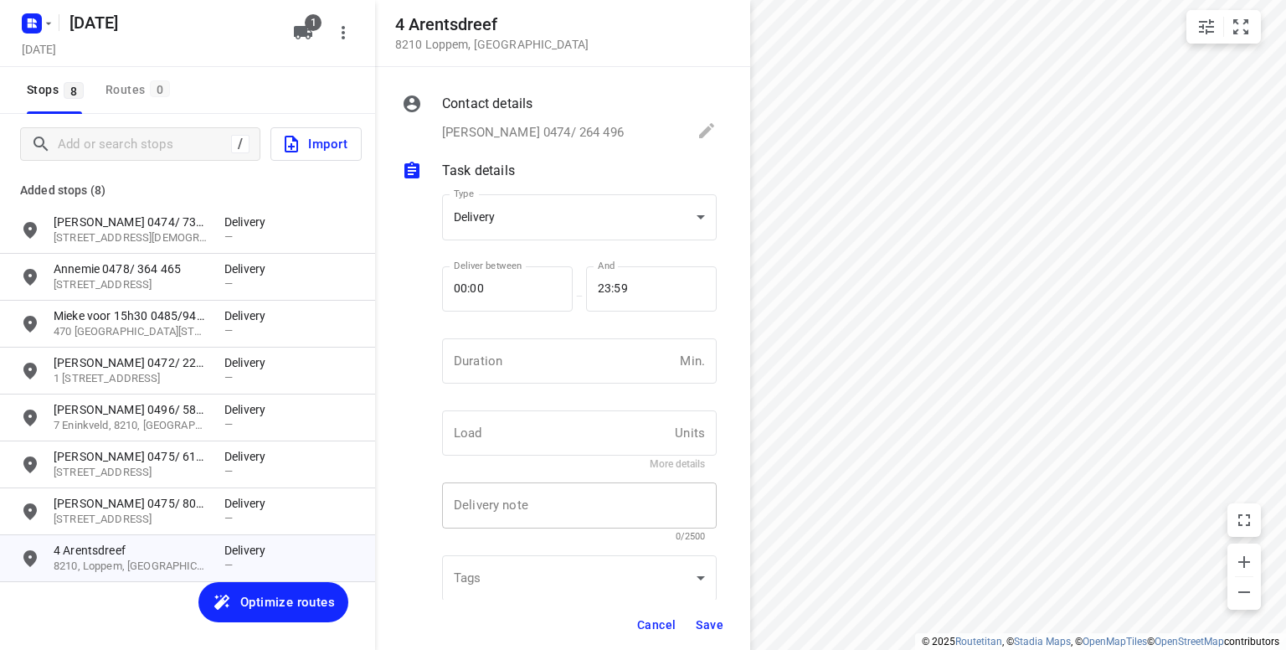
click at [516, 496] on div "x Delivery note" at bounding box center [579, 505] width 275 height 46
type textarea "papa 0473/ 575 252"
click at [711, 620] on span "Save" at bounding box center [710, 624] width 28 height 13
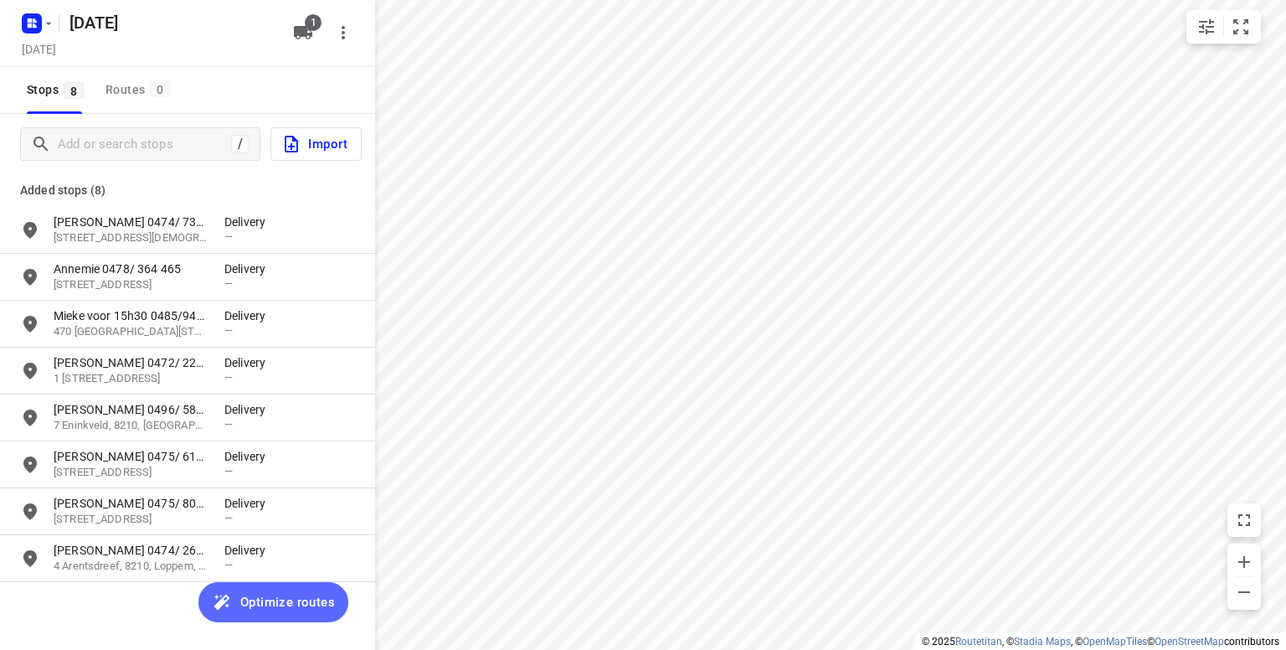
click at [269, 604] on span "Optimize routes" at bounding box center [287, 602] width 95 height 22
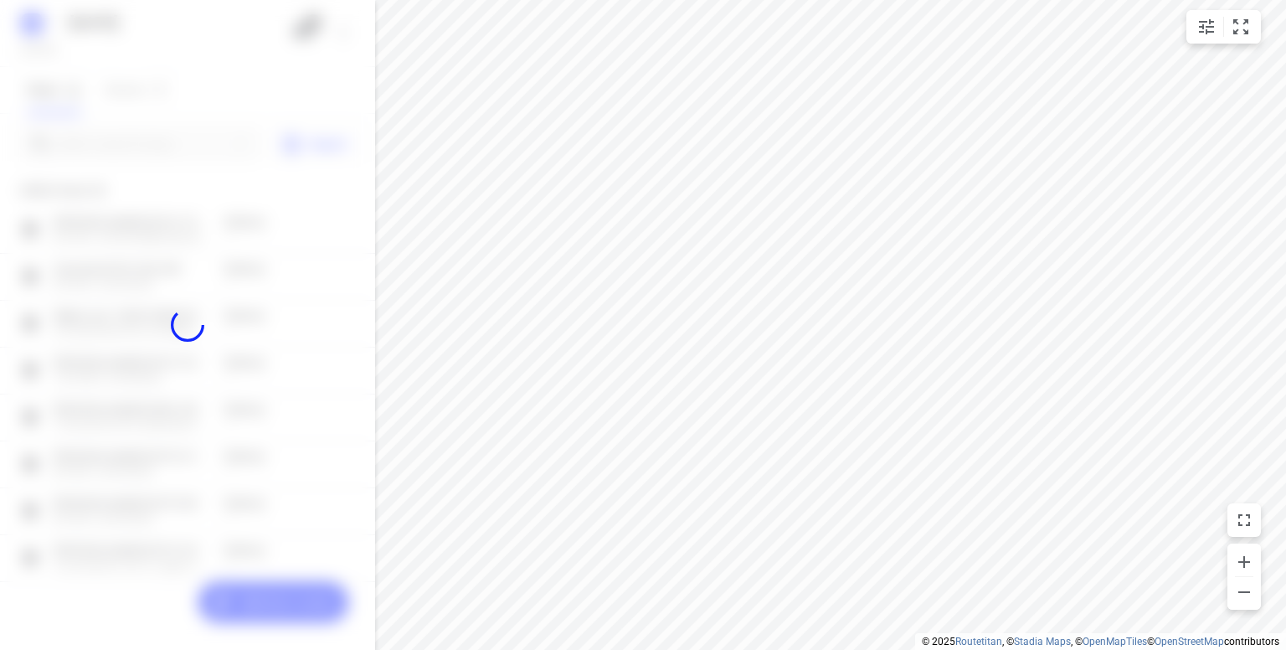
click at [269, 604] on div at bounding box center [187, 325] width 375 height 650
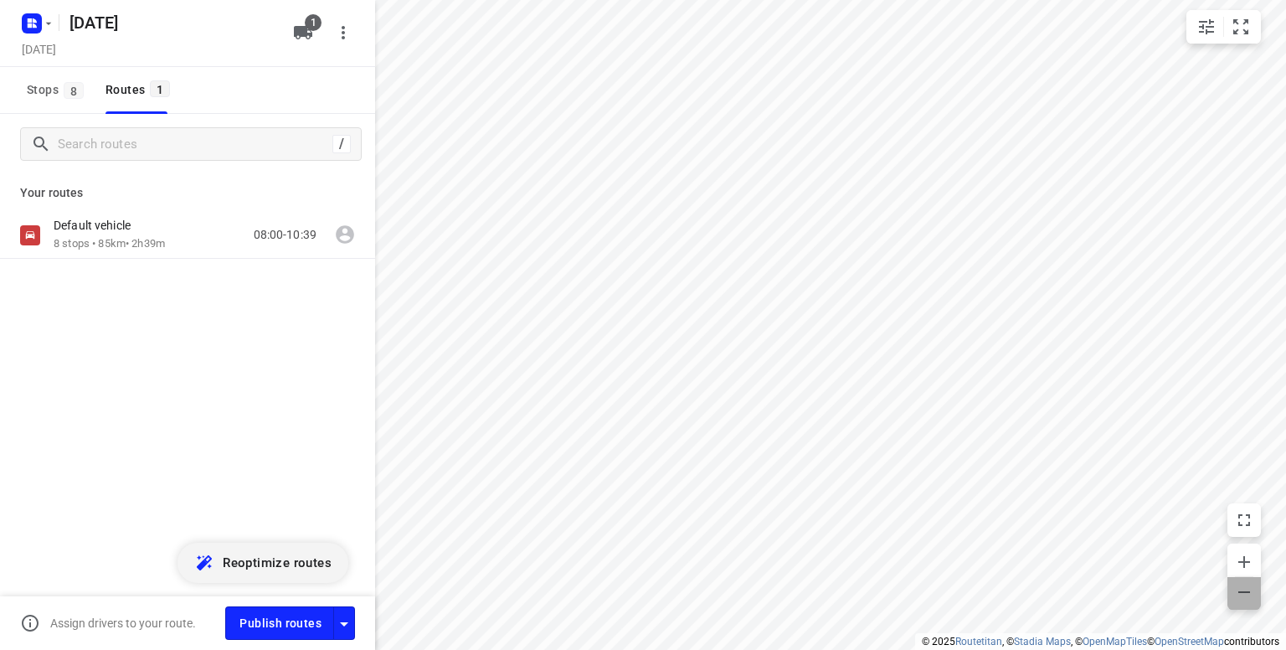
click at [1253, 596] on icon "button" at bounding box center [1244, 592] width 20 height 20
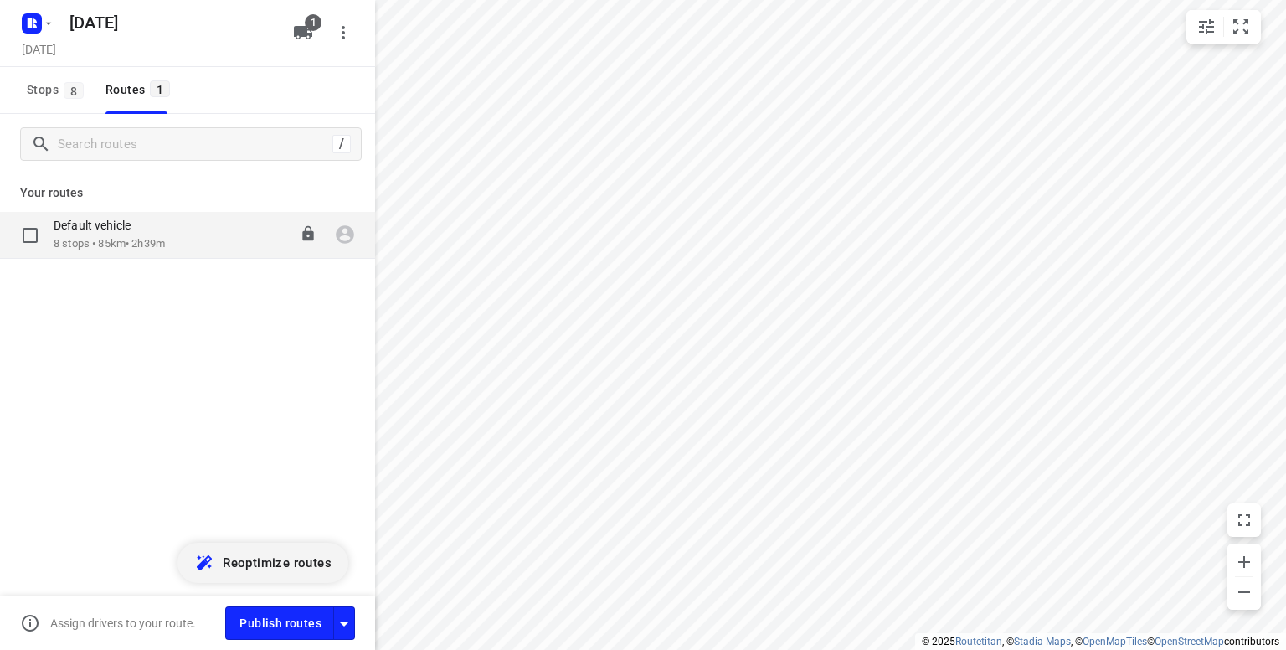
click at [151, 243] on p "8 stops • 85km • 2h39m" at bounding box center [109, 244] width 111 height 16
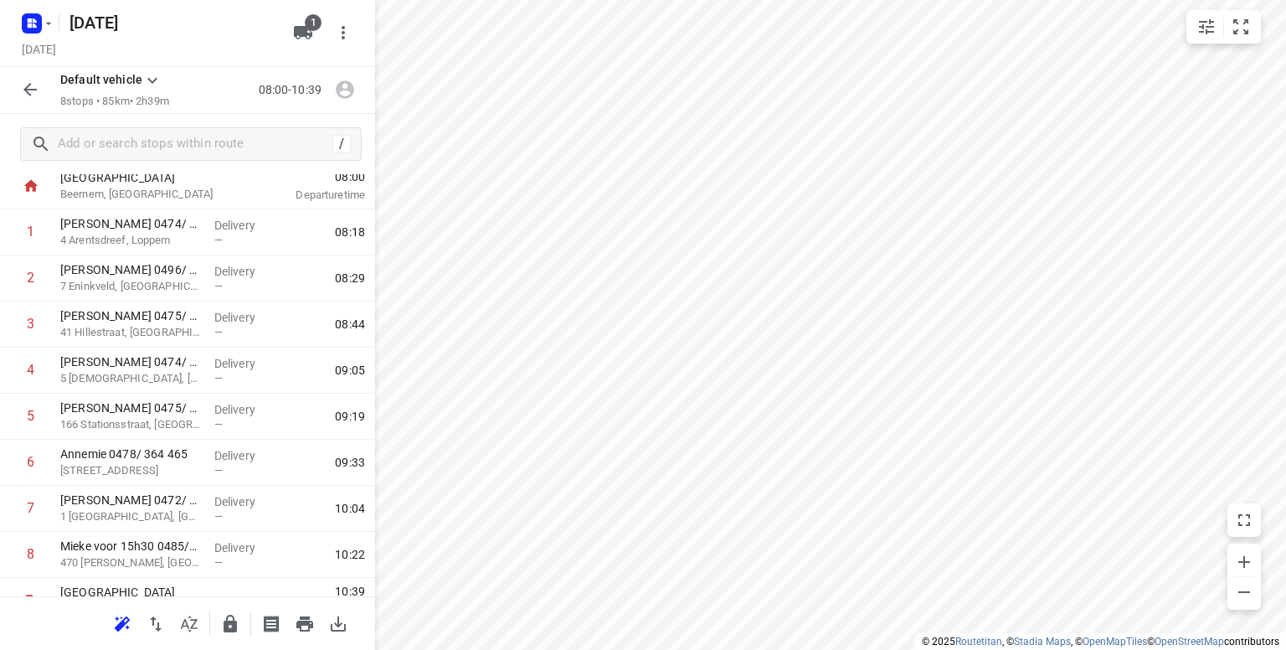
scroll to position [75, 0]
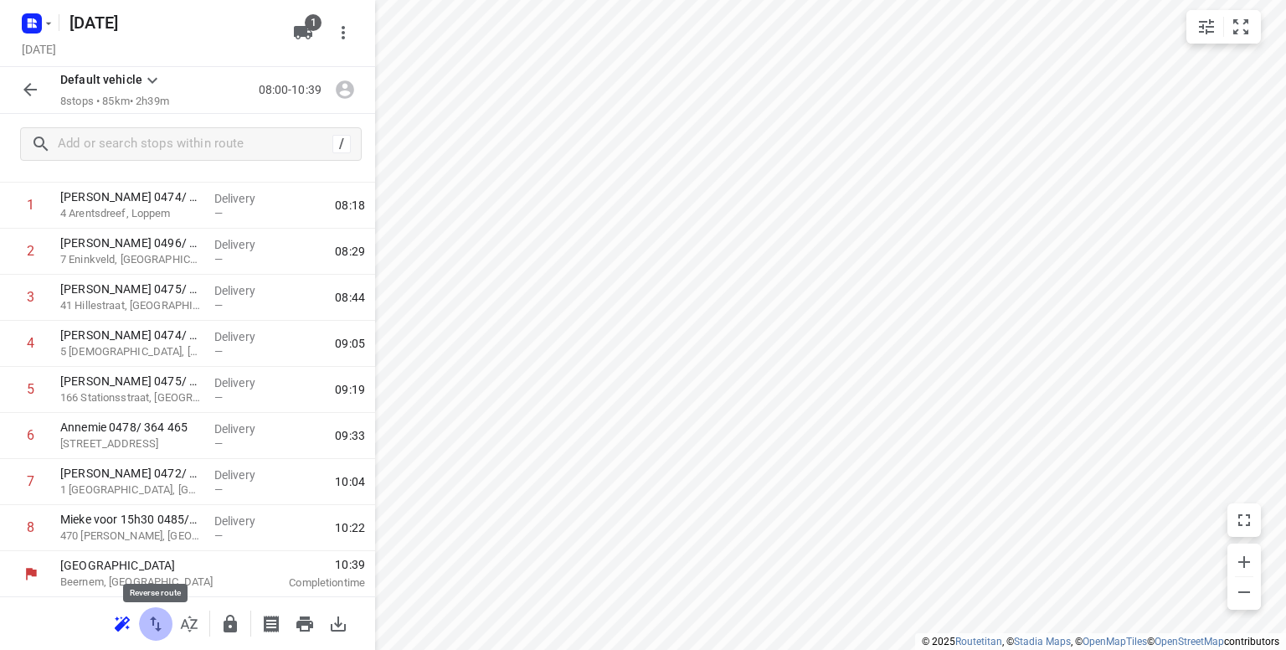
click at [152, 618] on icon "button" at bounding box center [156, 623] width 12 height 15
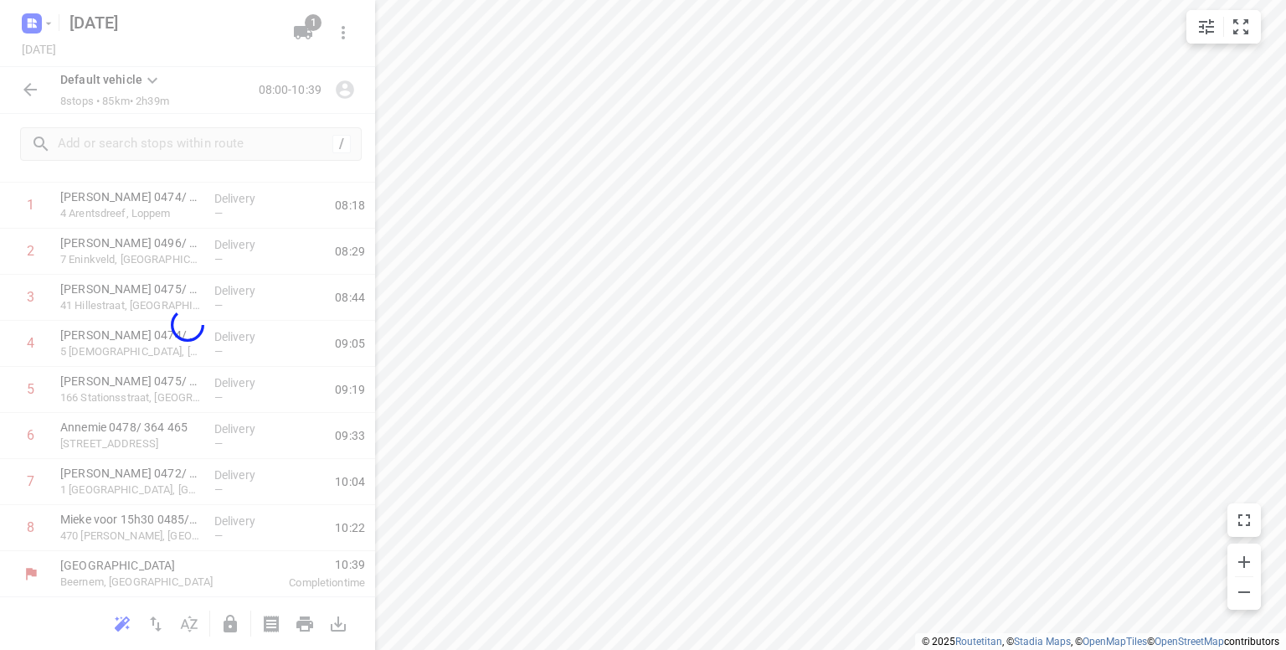
click at [152, 618] on div at bounding box center [187, 325] width 375 height 650
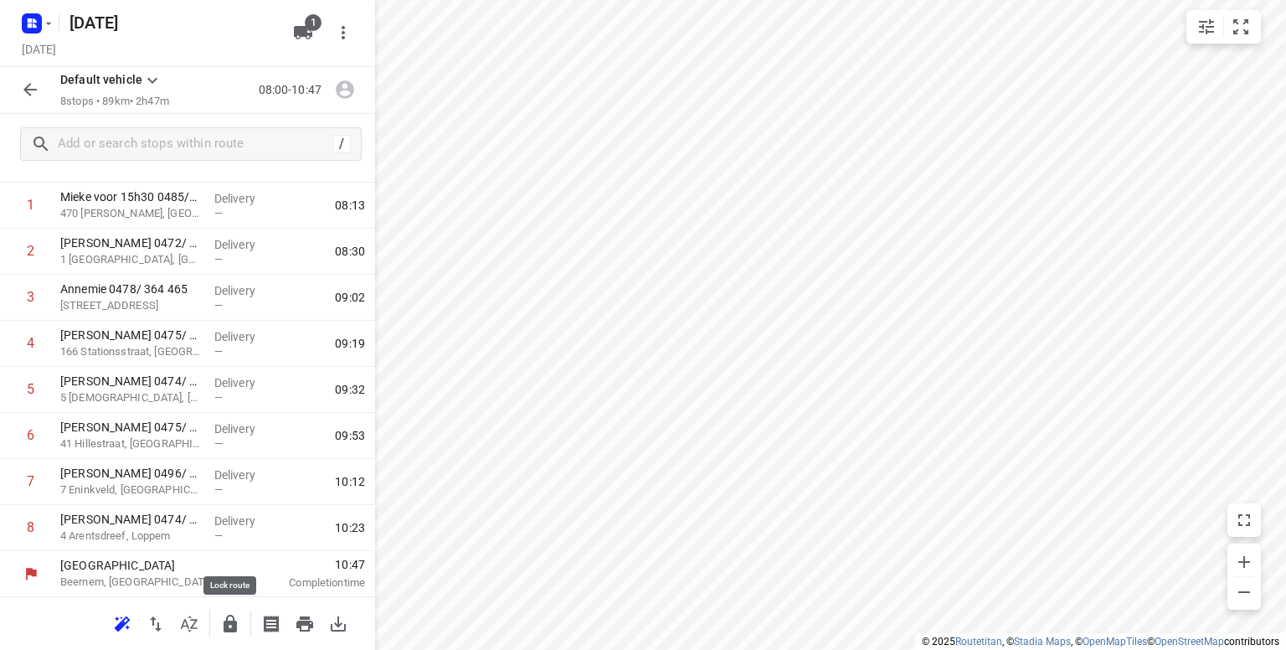
click at [225, 621] on icon "button" at bounding box center [230, 624] width 13 height 18
click at [36, 21] on icon "button" at bounding box center [35, 20] width 4 height 4
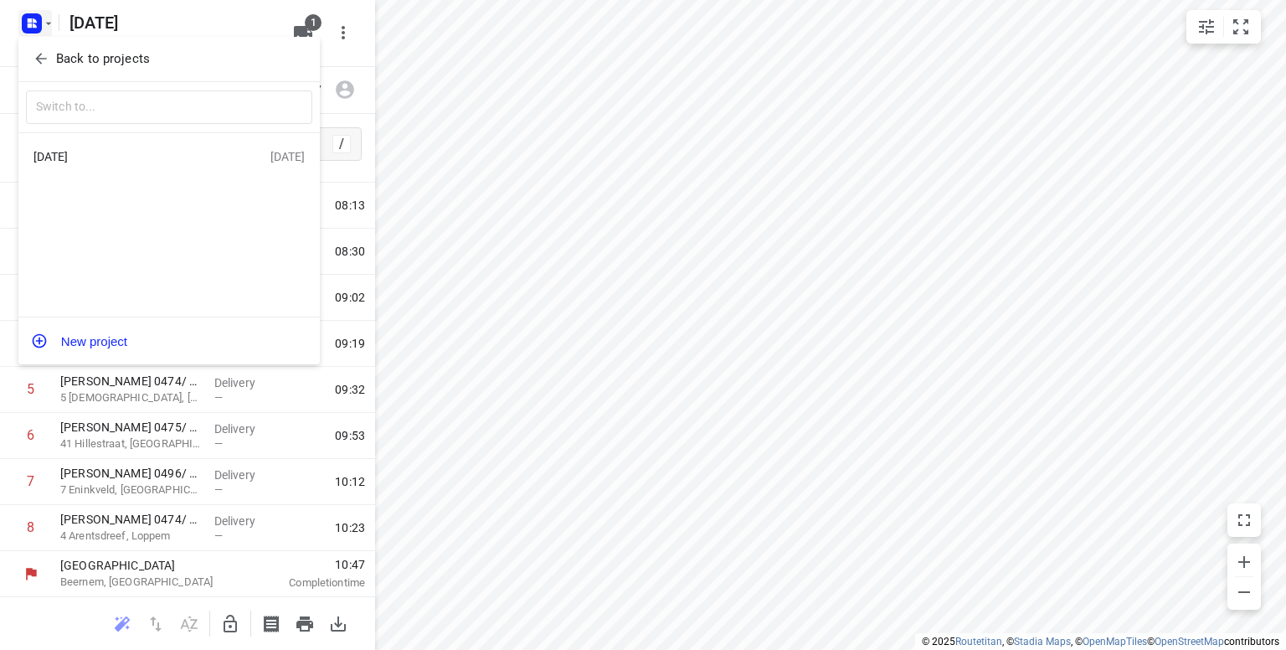
click at [46, 54] on icon "button" at bounding box center [41, 58] width 17 height 17
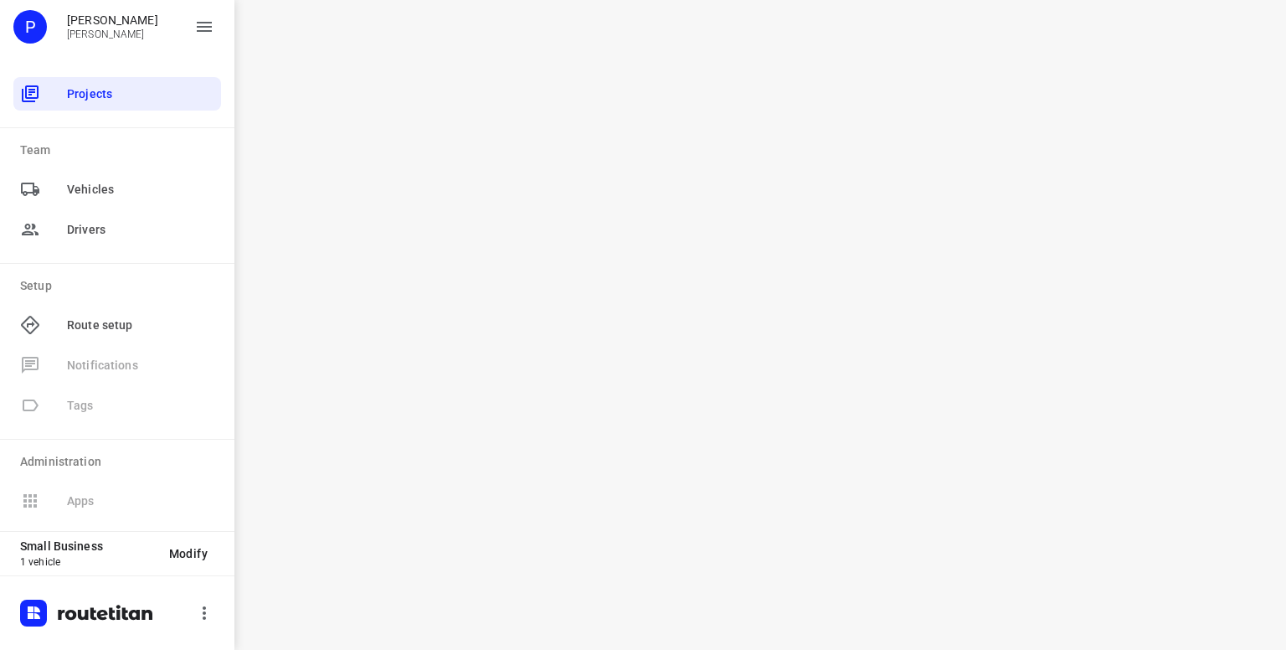
click at [46, 54] on div "P Peter Hilderson Peter Hilderson" at bounding box center [117, 33] width 235 height 67
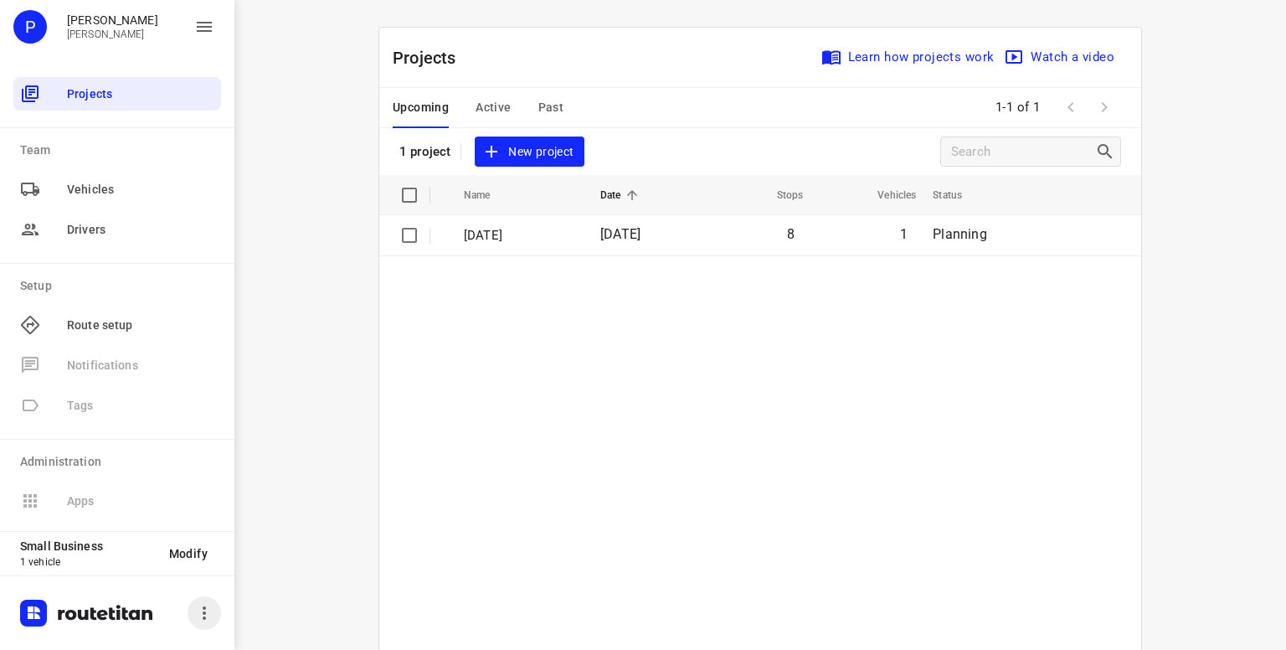
click at [204, 616] on icon "button" at bounding box center [204, 612] width 3 height 13
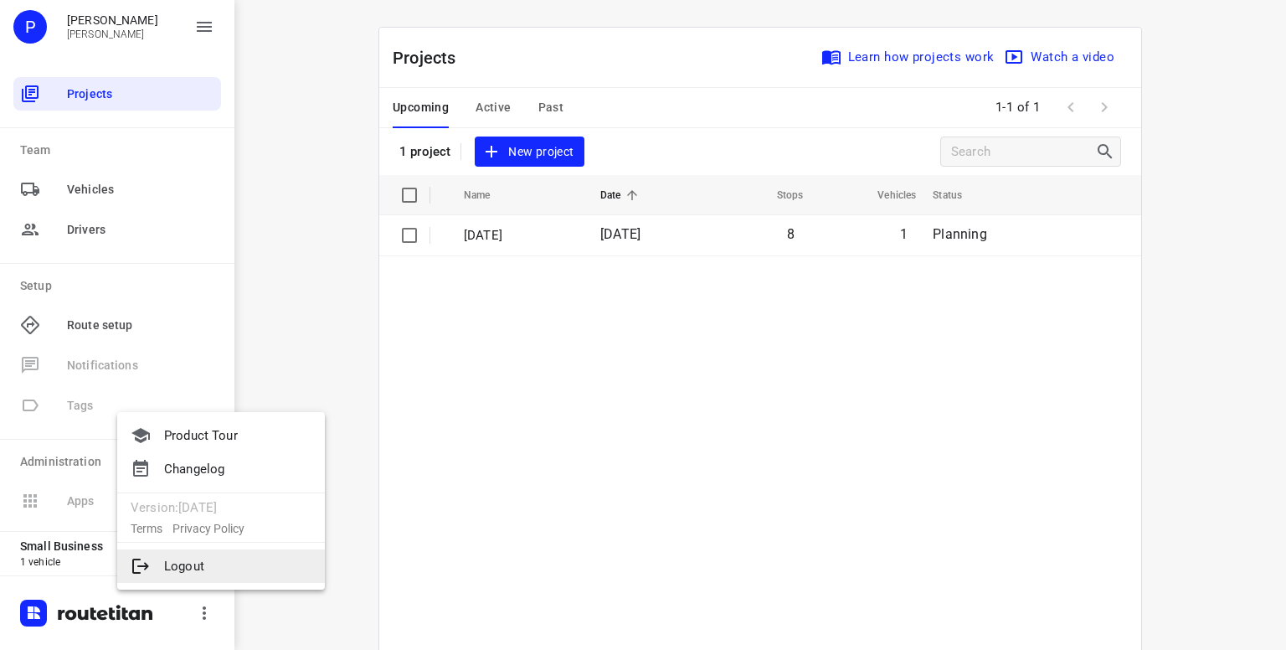
click at [178, 570] on li "Logout" at bounding box center [221, 566] width 208 height 34
